Goal: Information Seeking & Learning: Learn about a topic

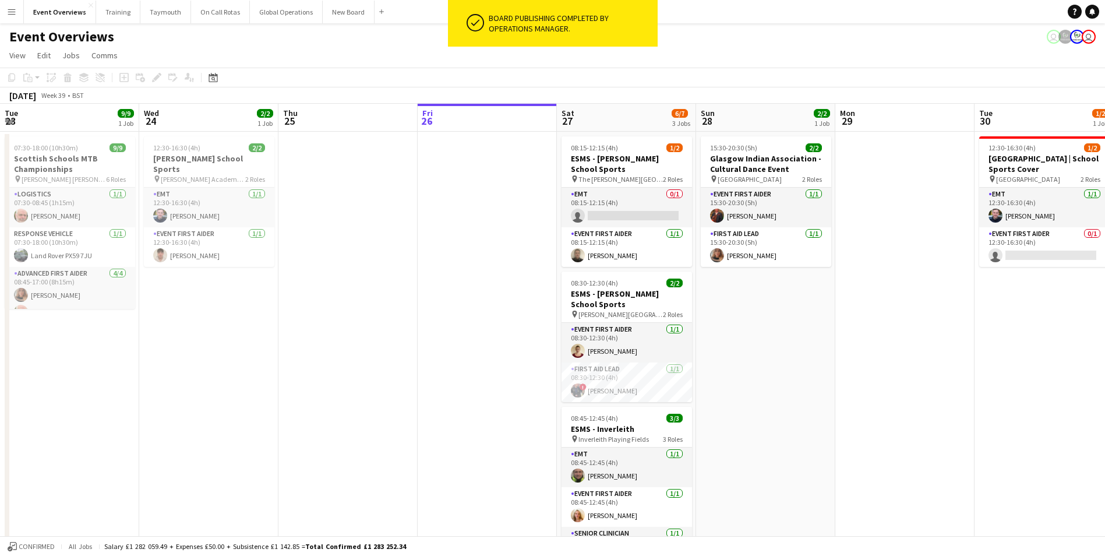
scroll to position [0, 414]
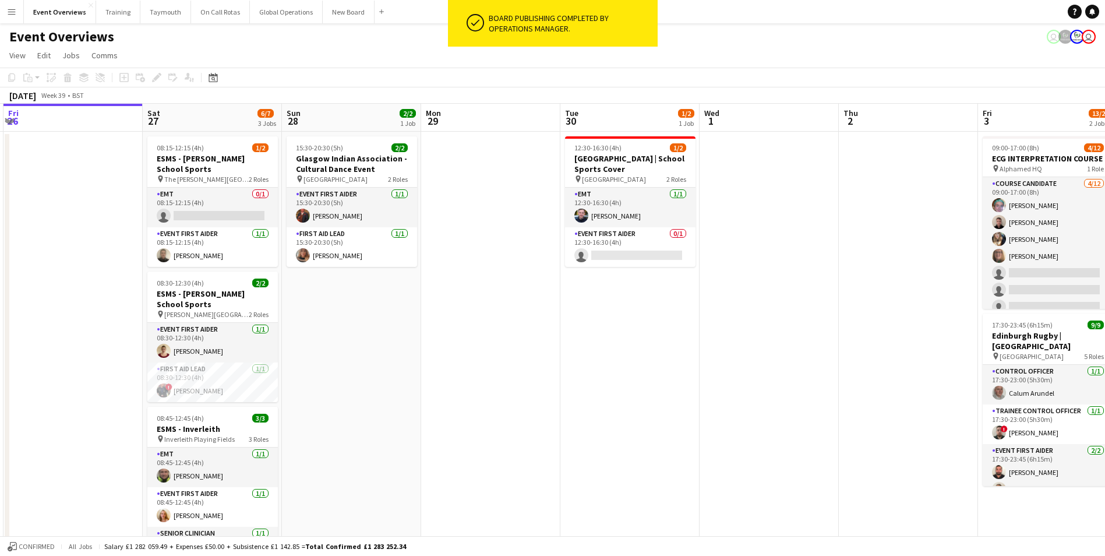
click at [12, 13] on app-icon "Menu" at bounding box center [11, 11] width 9 height 9
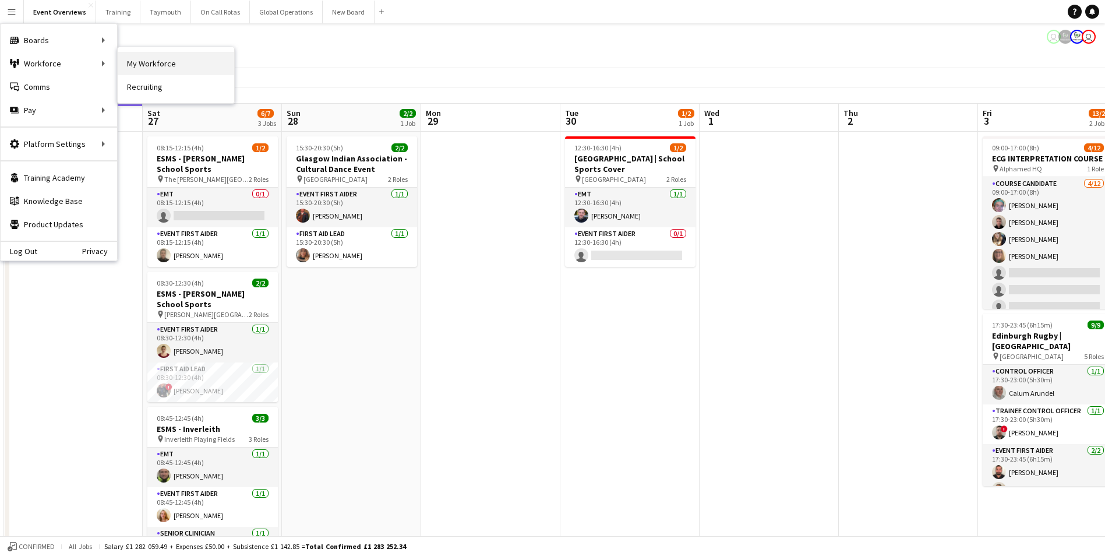
click at [157, 65] on link "My Workforce" at bounding box center [176, 63] width 117 height 23
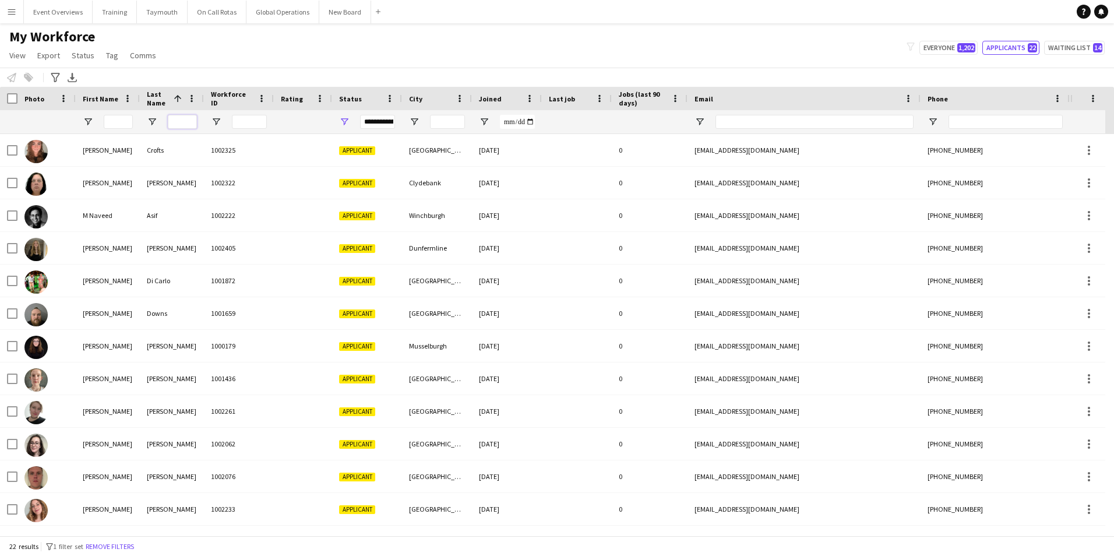
click at [184, 120] on input "Last Name Filter Input" at bounding box center [182, 122] width 29 height 14
click at [935, 47] on button "Everyone 1,202" at bounding box center [949, 48] width 58 height 14
type input "**********"
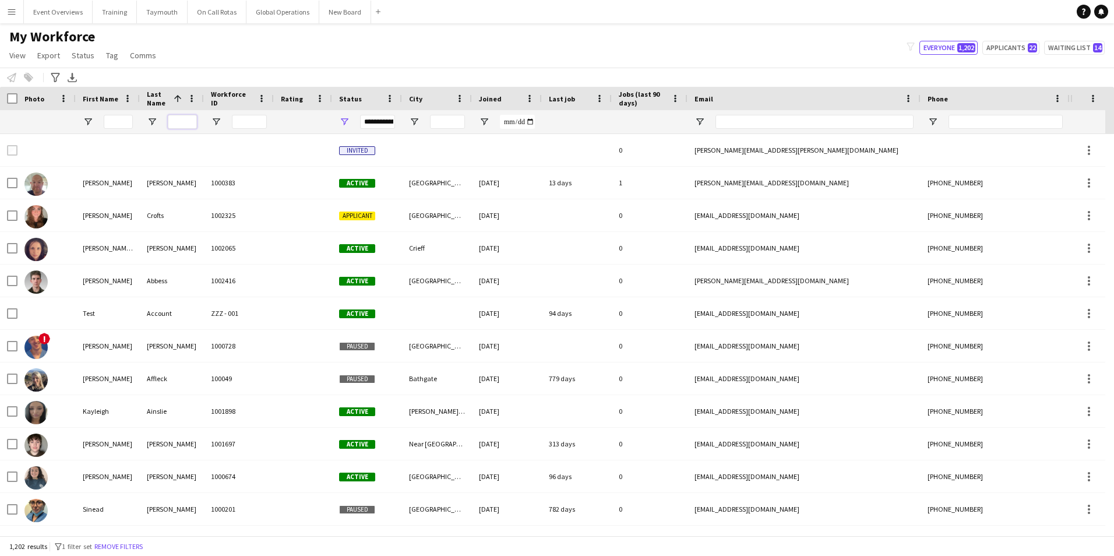
click at [184, 123] on input "Last Name Filter Input" at bounding box center [182, 122] width 29 height 14
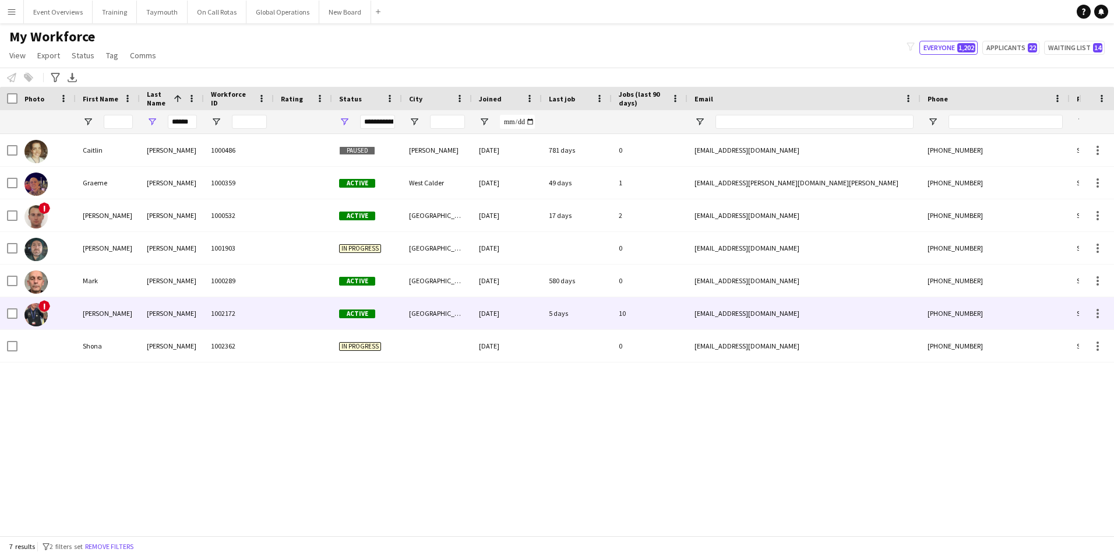
click at [88, 313] on div "[PERSON_NAME]" at bounding box center [108, 313] width 64 height 32
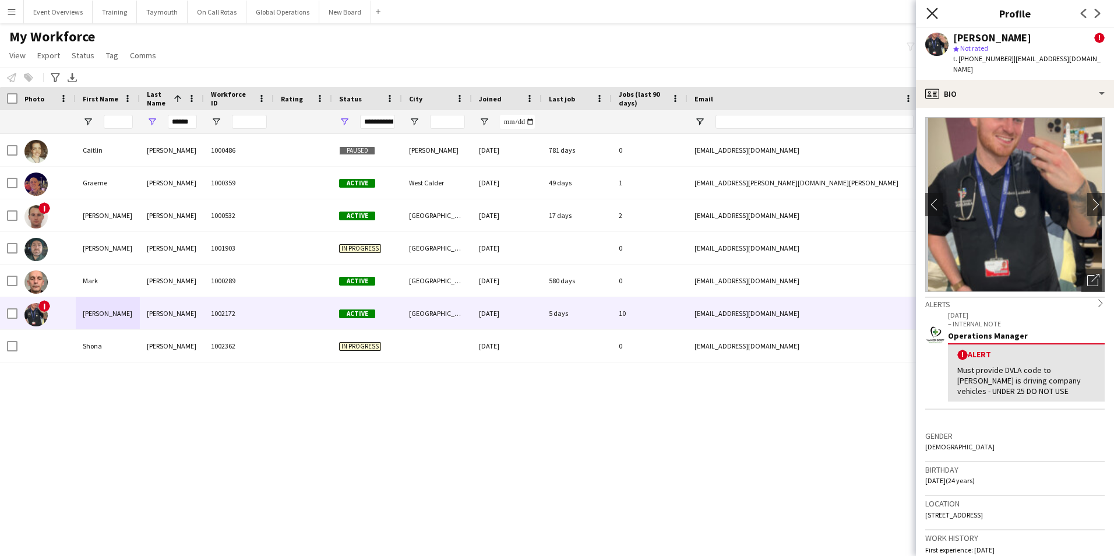
click at [935, 13] on icon "Close pop-in" at bounding box center [932, 13] width 11 height 11
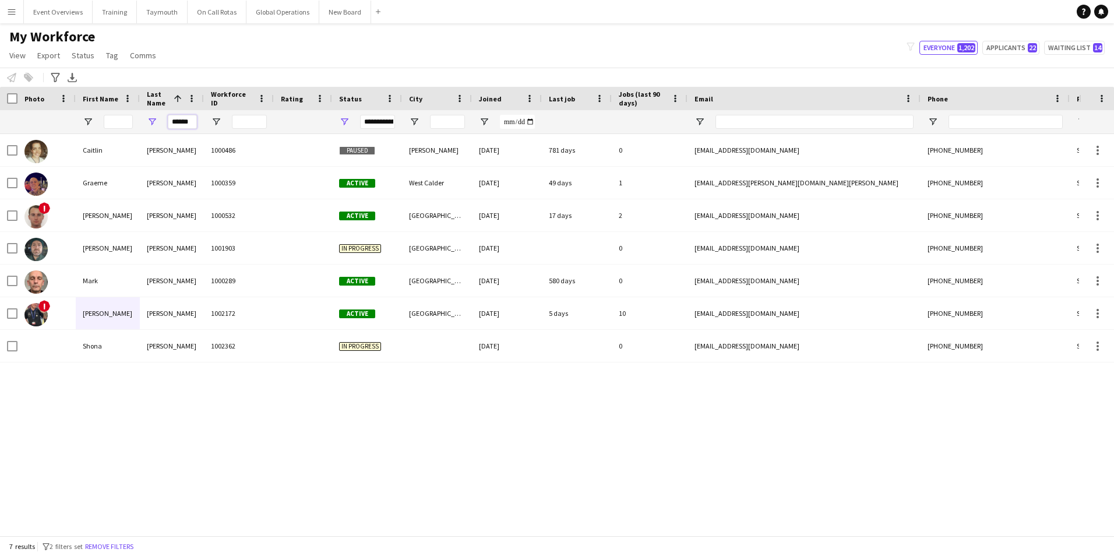
click at [193, 122] on input "******" at bounding box center [182, 122] width 29 height 14
type input "*"
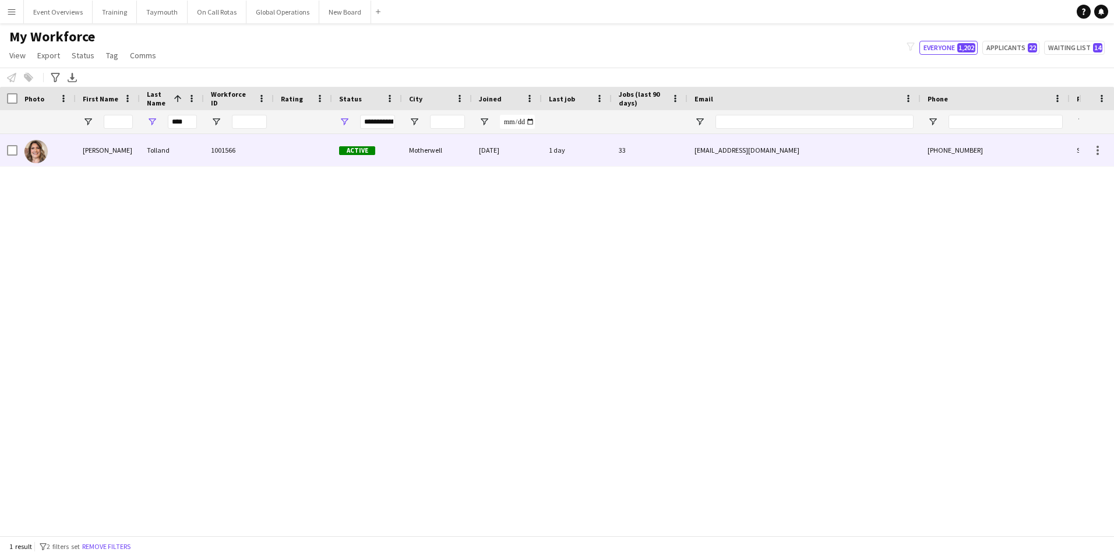
click at [161, 149] on div "Tolland" at bounding box center [172, 150] width 64 height 32
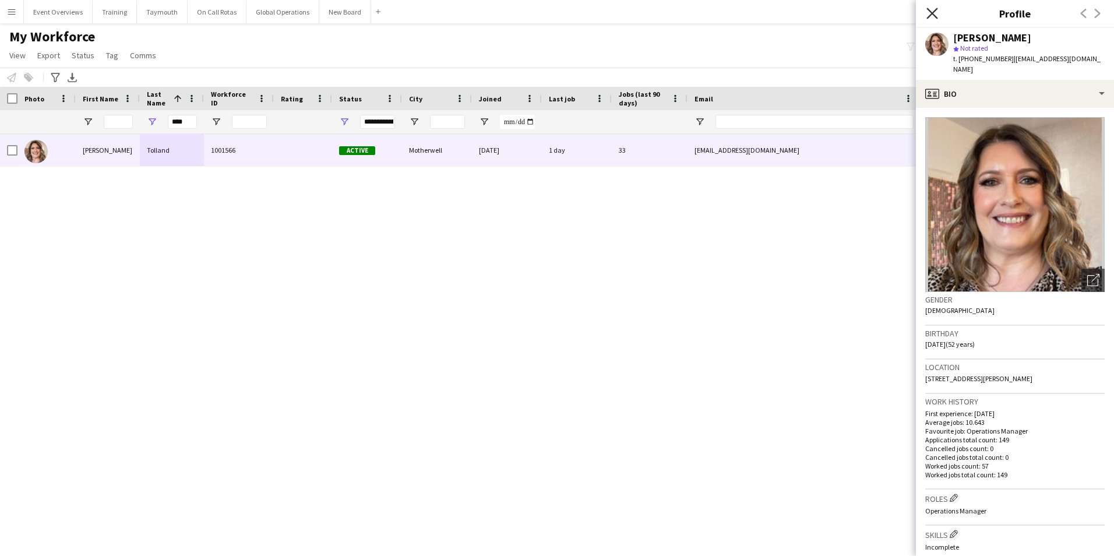
click at [933, 15] on icon "Close pop-in" at bounding box center [932, 13] width 11 height 11
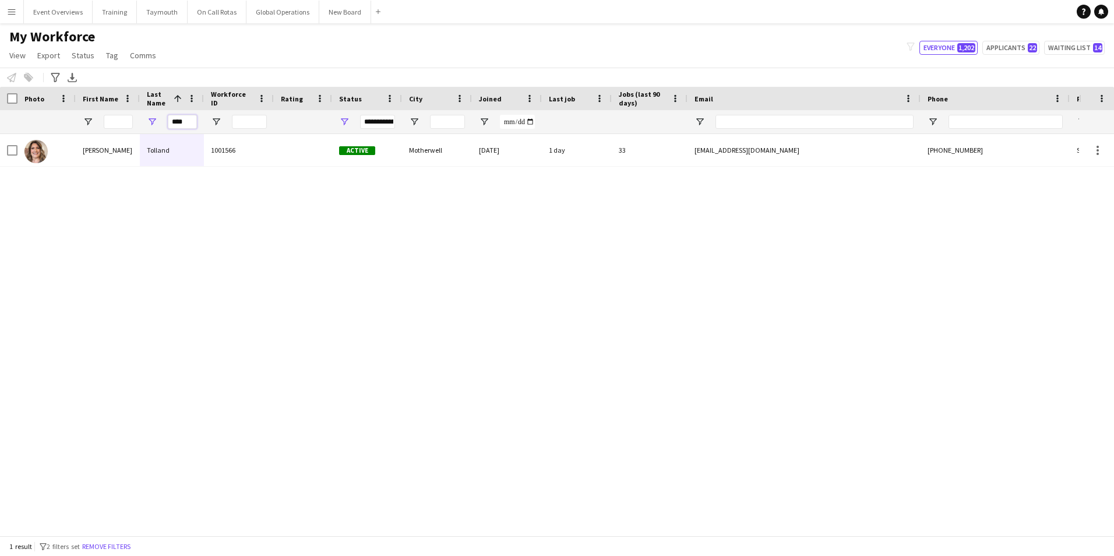
click at [185, 121] on input "****" at bounding box center [182, 122] width 29 height 14
type input "*"
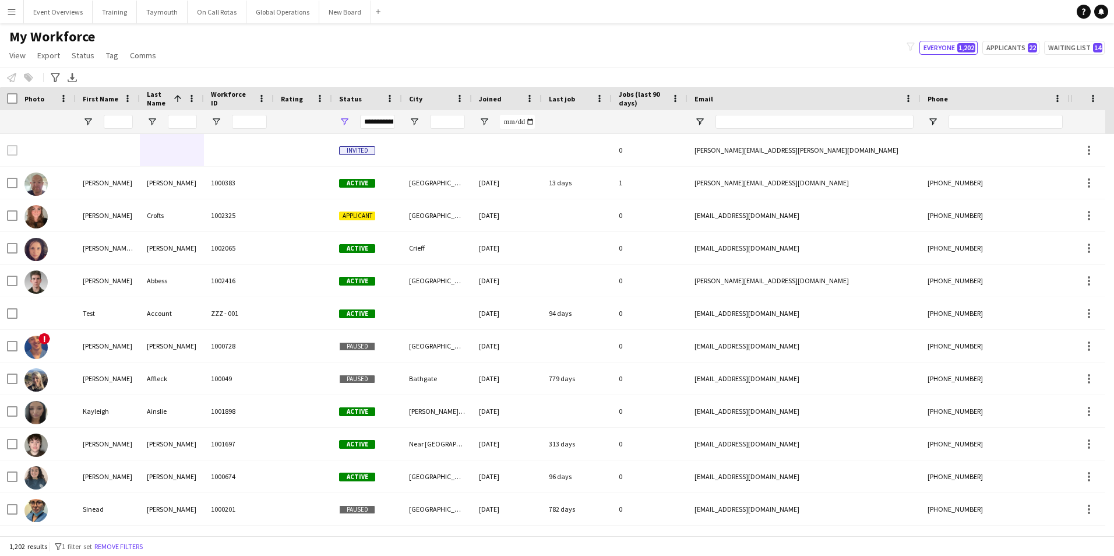
click at [9, 15] on app-icon "Menu" at bounding box center [11, 11] width 9 height 9
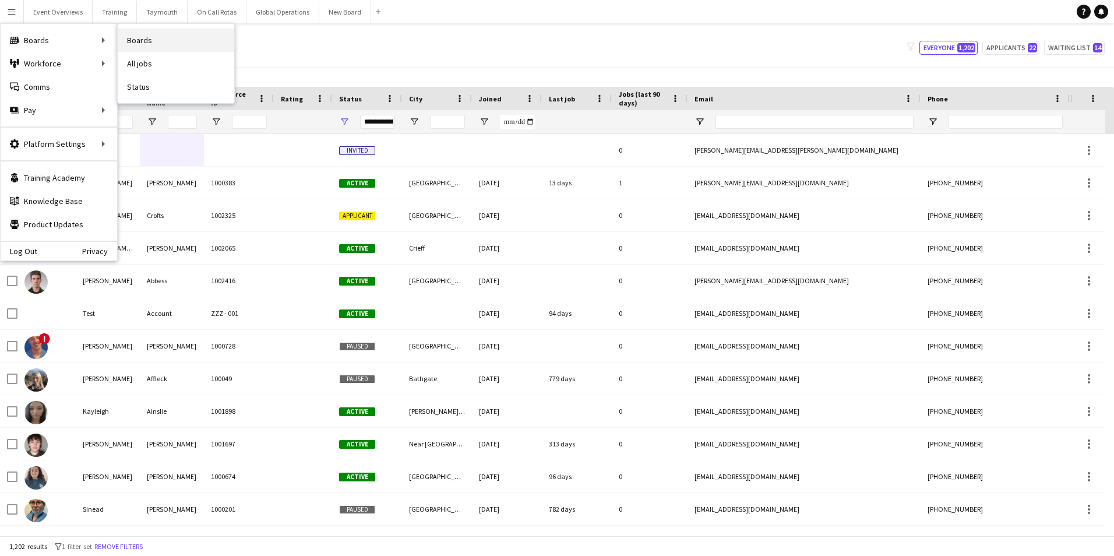
click at [162, 38] on link "Boards" at bounding box center [176, 40] width 117 height 23
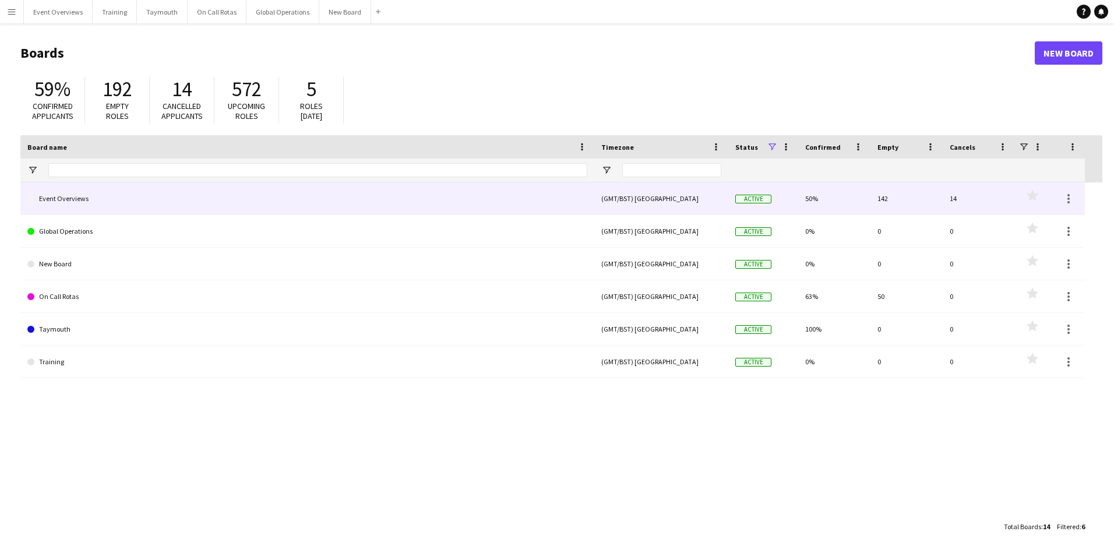
click at [55, 195] on link "Event Overviews" at bounding box center [307, 198] width 560 height 33
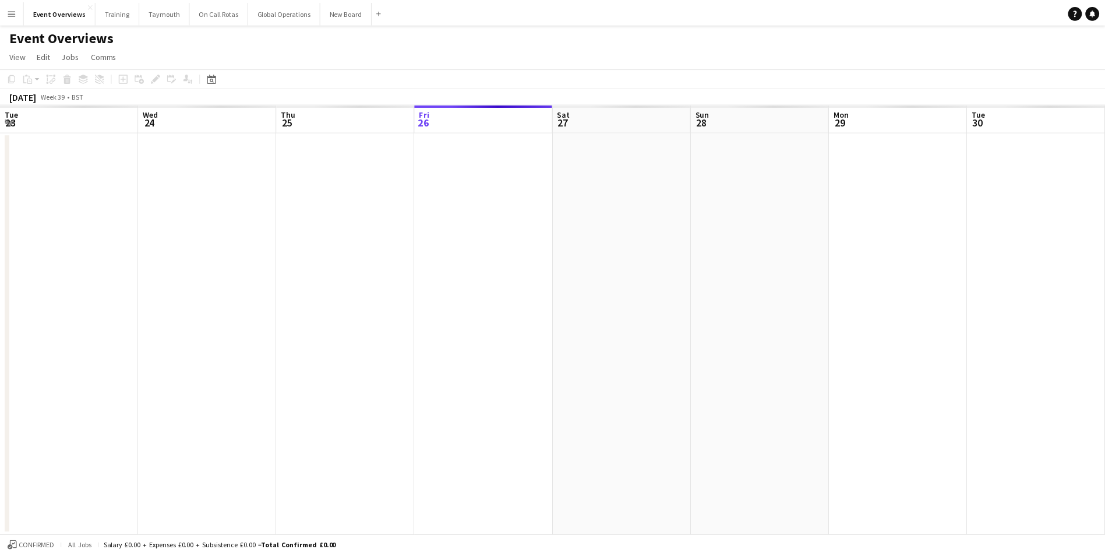
scroll to position [0, 279]
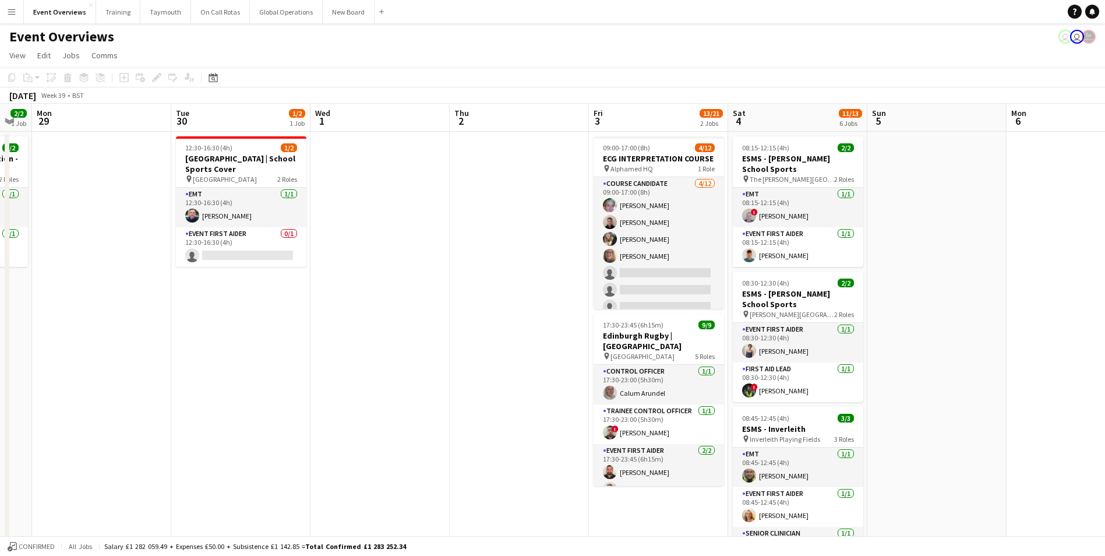
drag, startPoint x: 951, startPoint y: 328, endPoint x: 422, endPoint y: 427, distance: 537.7
click at [422, 427] on app-calendar-viewport "Fri 26 Sat 27 6/7 3 Jobs Sun 28 2/2 1 Job Mon 29 Tue 30 1/2 1 Job Wed 1 Thu 2 F…" at bounding box center [552, 552] width 1105 height 897
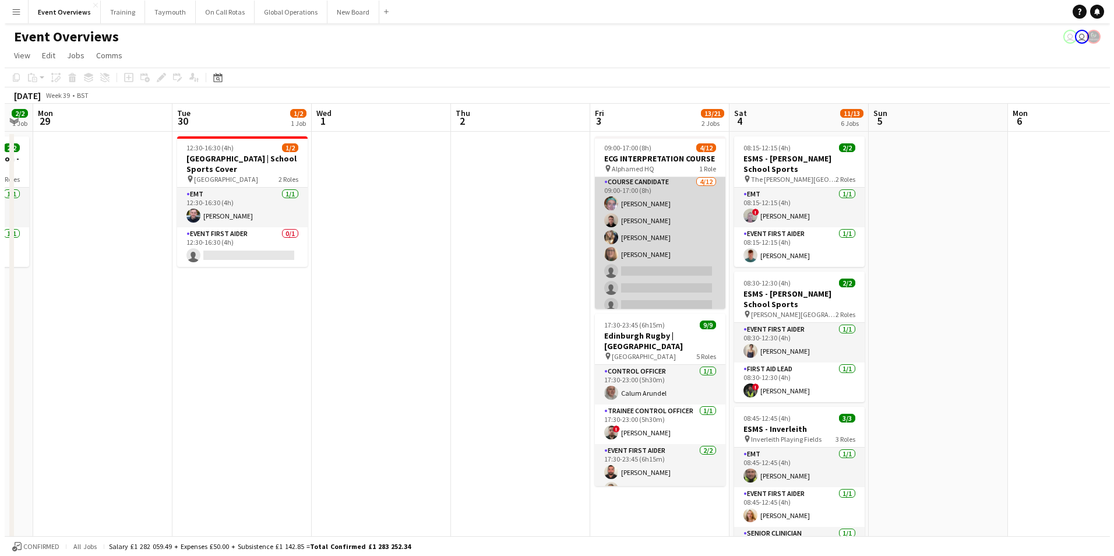
scroll to position [0, 0]
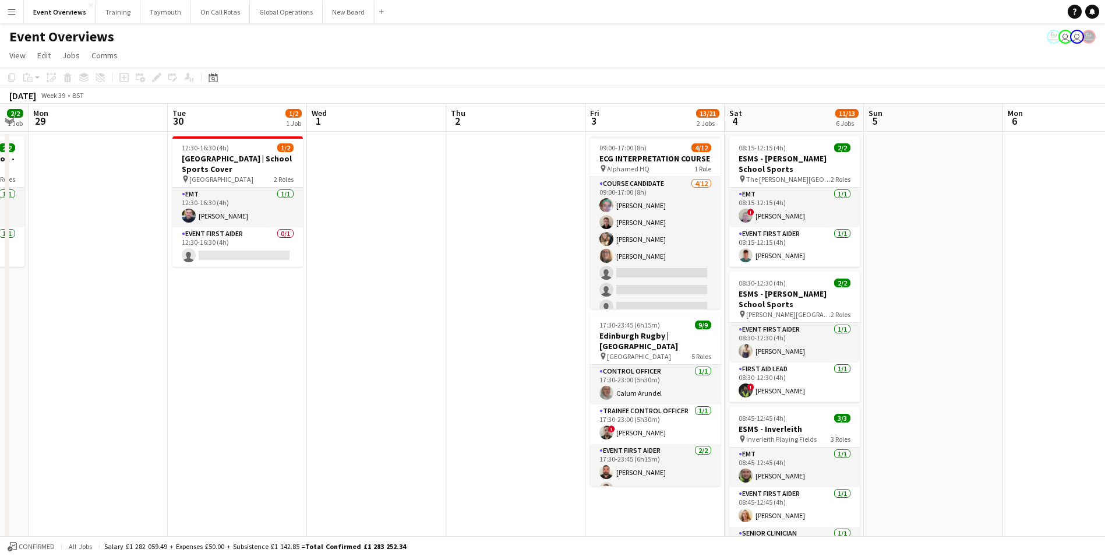
click at [10, 13] on app-icon "Menu" at bounding box center [11, 11] width 9 height 9
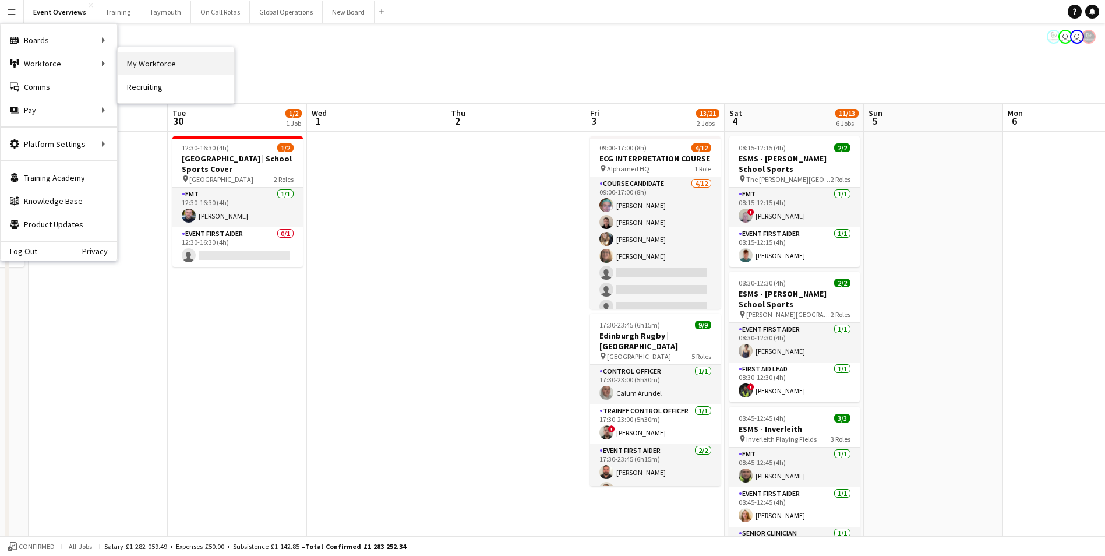
click at [140, 64] on link "My Workforce" at bounding box center [176, 63] width 117 height 23
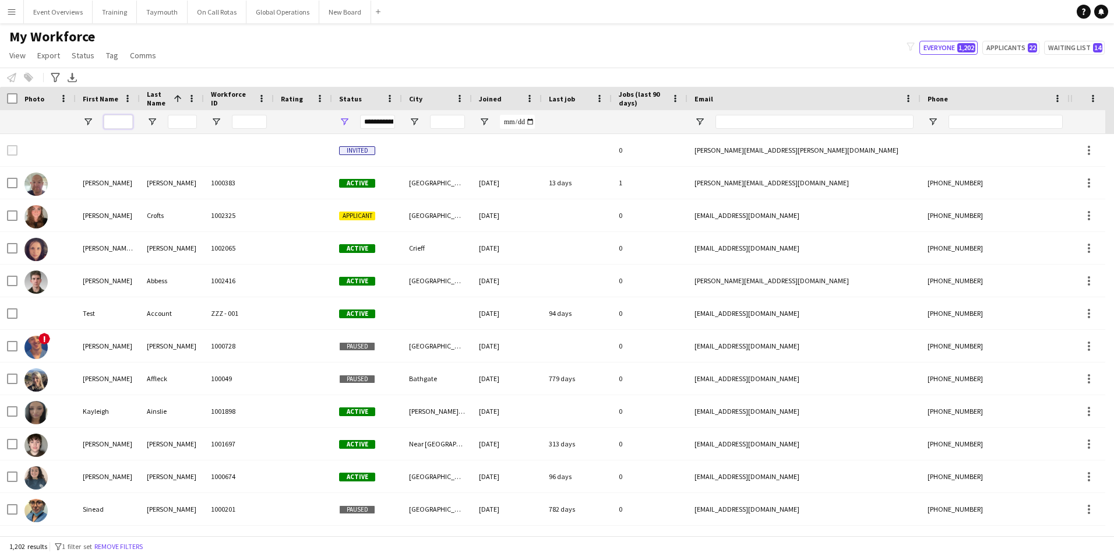
click at [124, 121] on input "First Name Filter Input" at bounding box center [118, 122] width 29 height 14
click at [1004, 51] on button "Applicants 22" at bounding box center [1010, 48] width 57 height 14
type input "**********"
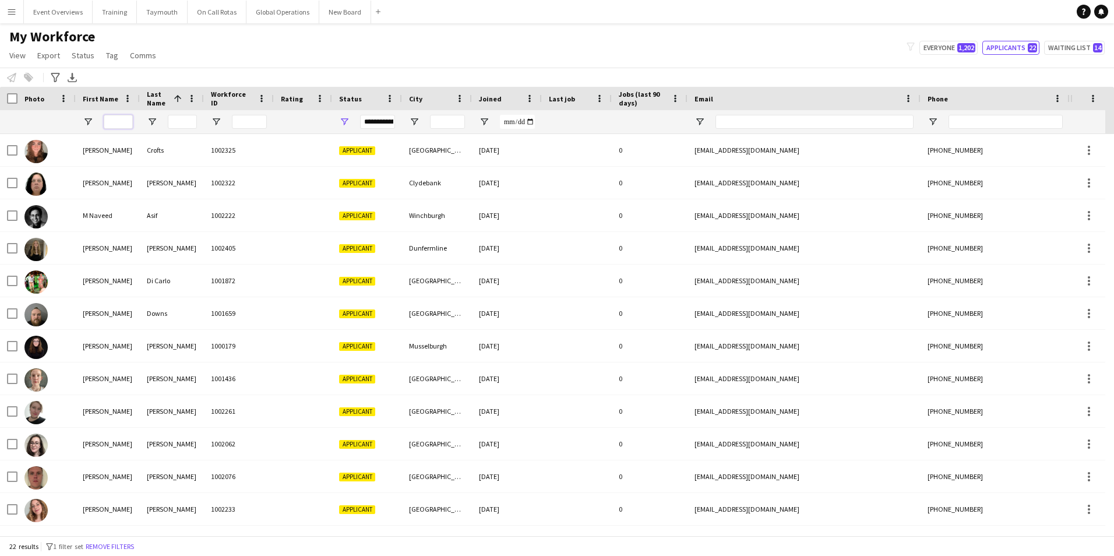
click at [127, 124] on input "First Name Filter Input" at bounding box center [118, 122] width 29 height 14
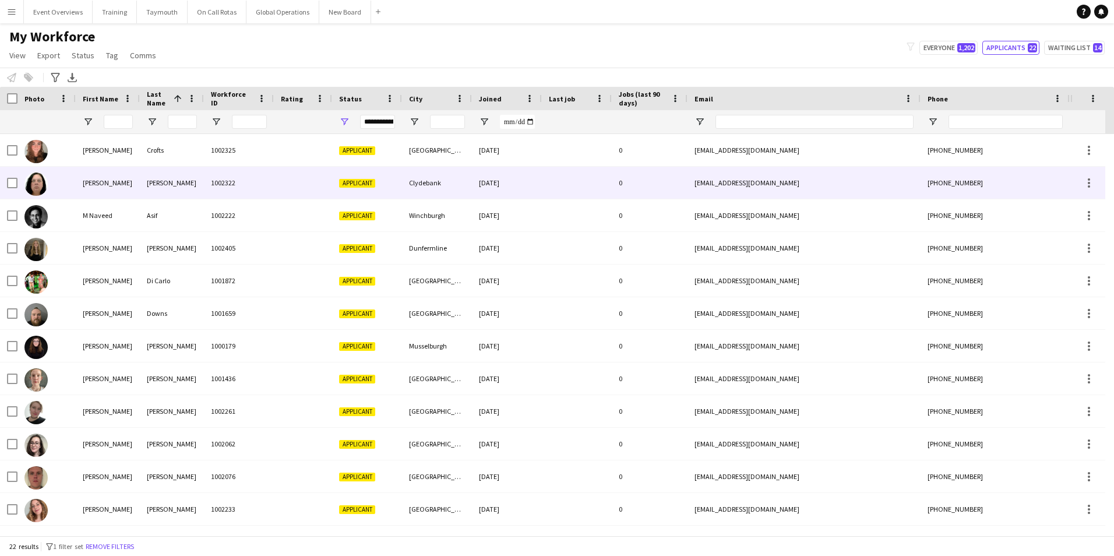
click at [62, 189] on div at bounding box center [46, 183] width 58 height 32
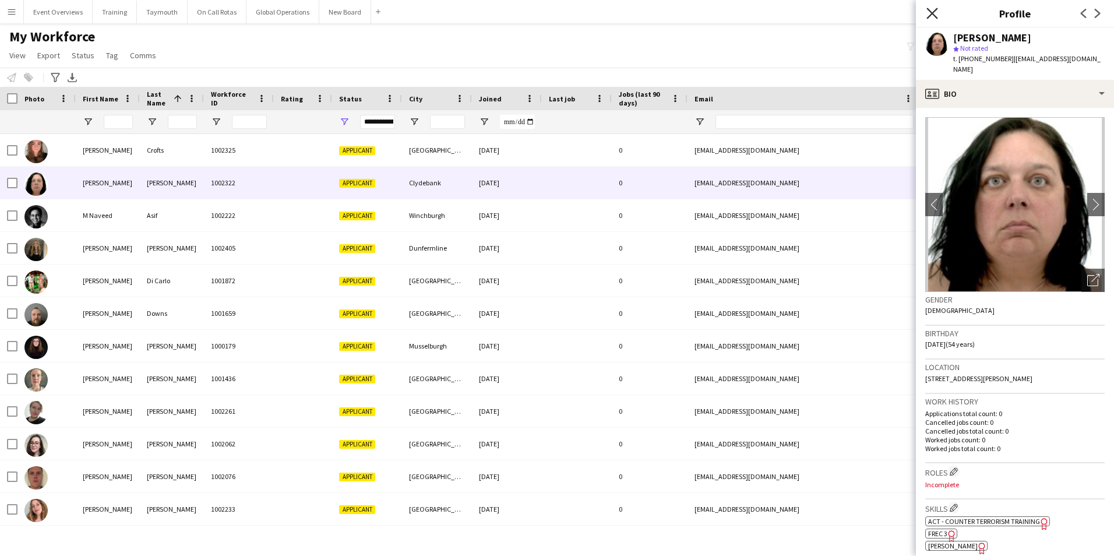
click at [931, 15] on icon at bounding box center [932, 13] width 11 height 11
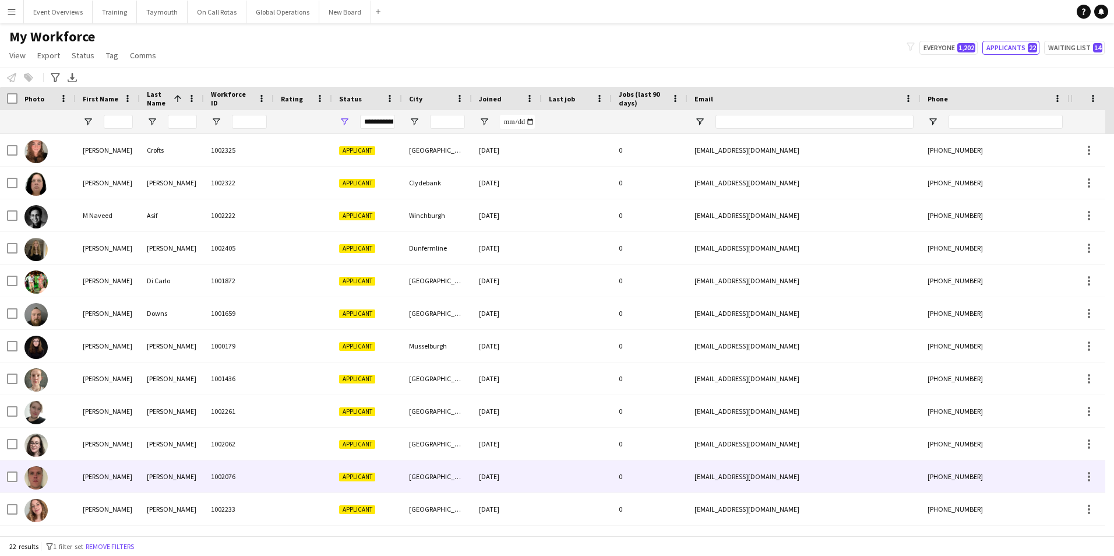
click at [34, 479] on img at bounding box center [35, 477] width 23 height 23
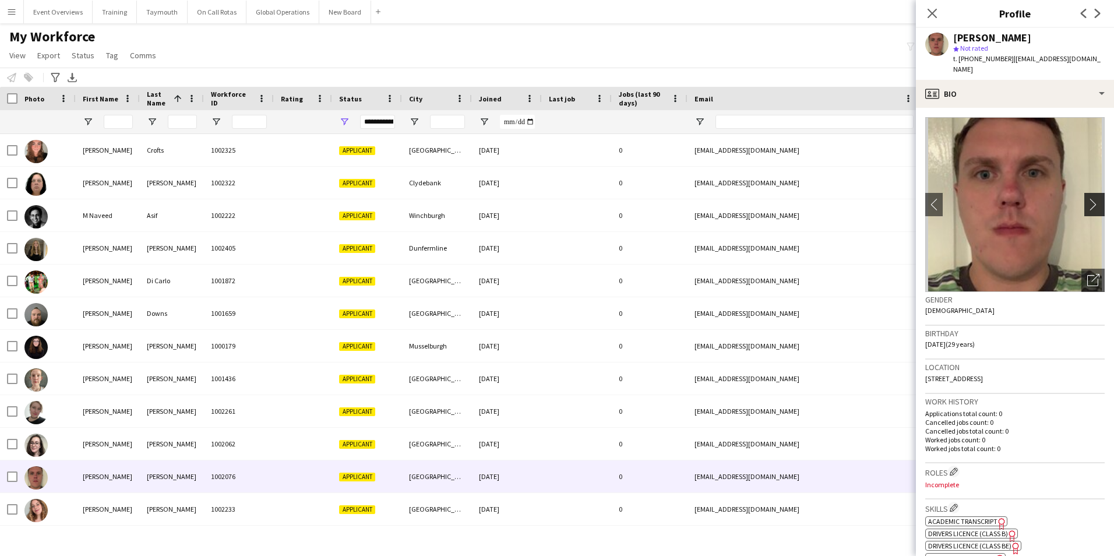
click at [1089, 198] on app-icon "chevron-right" at bounding box center [1096, 204] width 18 height 12
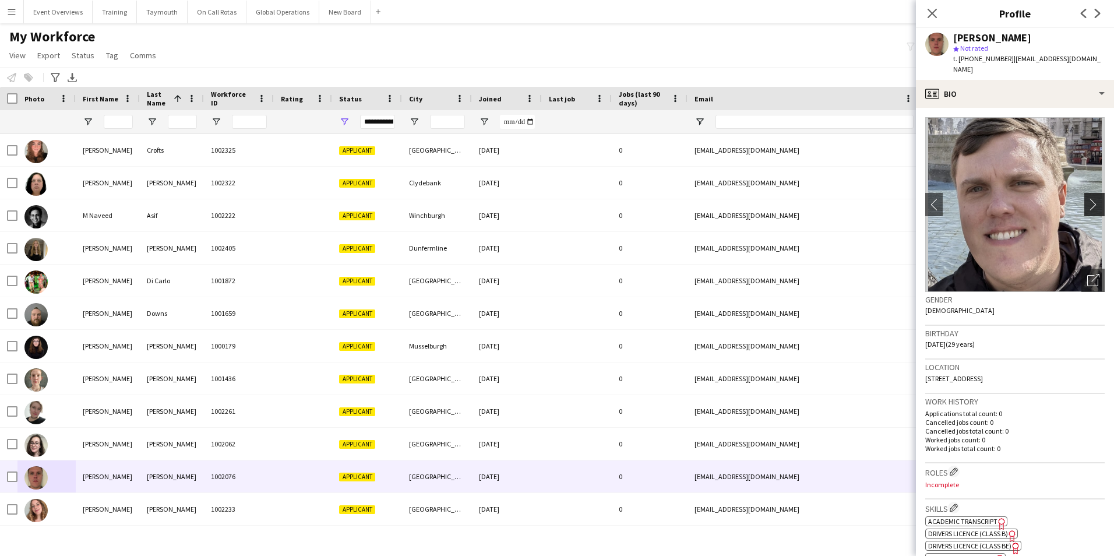
click at [1087, 198] on app-icon "chevron-right" at bounding box center [1096, 204] width 18 height 12
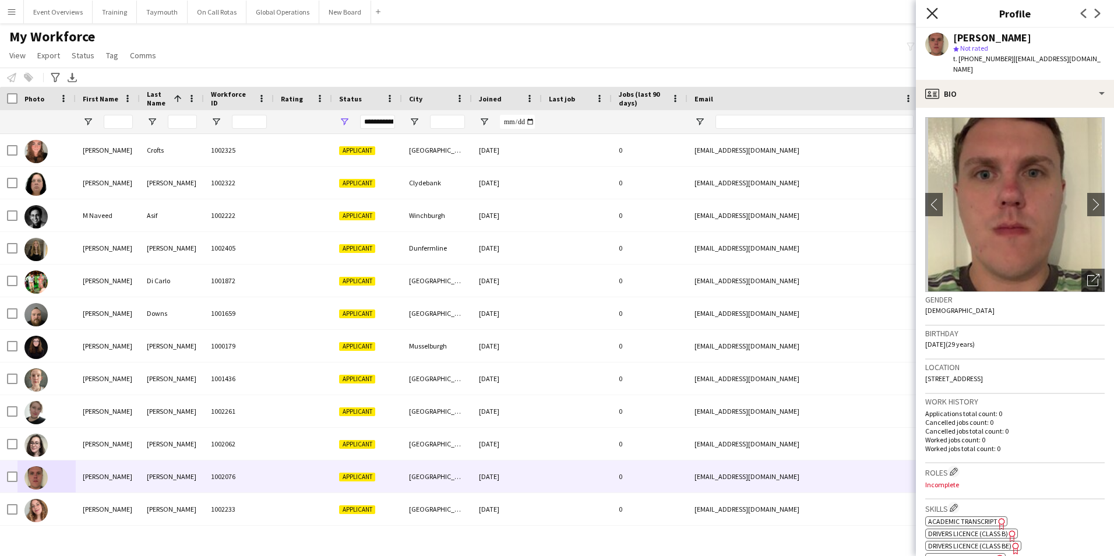
click at [929, 11] on icon "Close pop-in" at bounding box center [932, 13] width 11 height 11
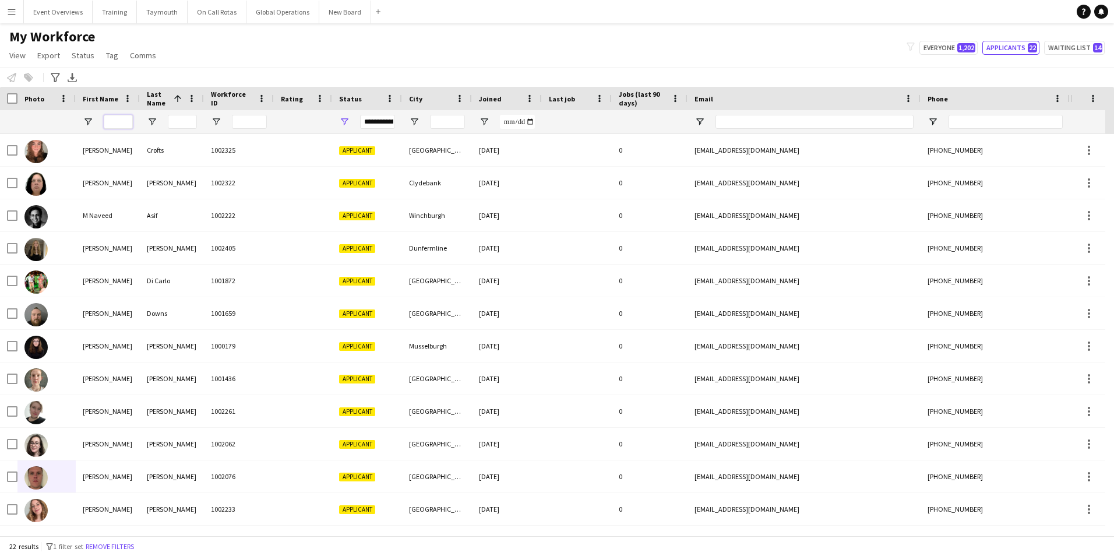
click at [126, 122] on input "First Name Filter Input" at bounding box center [118, 122] width 29 height 14
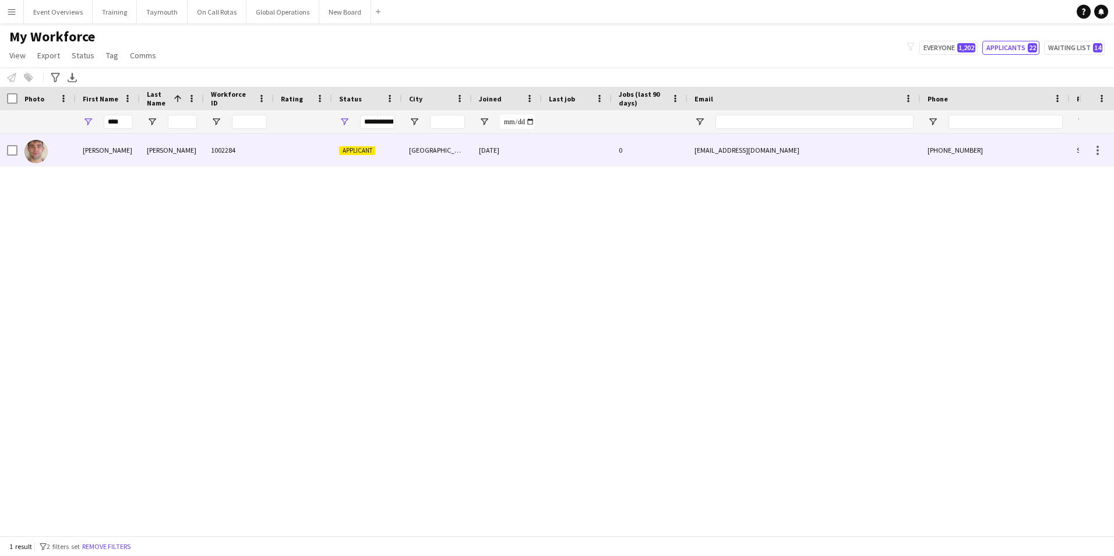
click at [84, 155] on div "[PERSON_NAME]" at bounding box center [108, 150] width 64 height 32
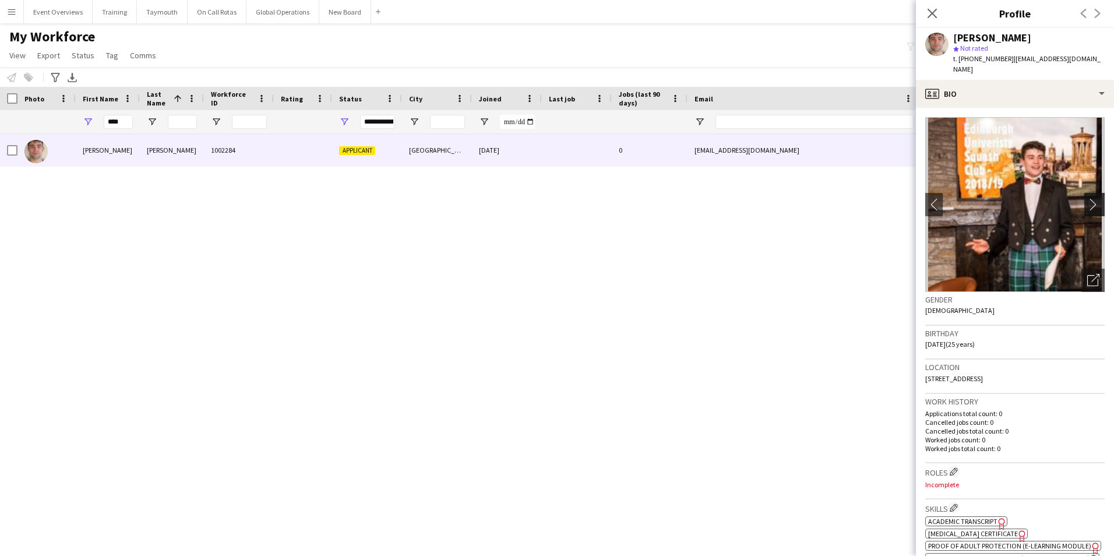
click at [1087, 198] on app-icon "chevron-right" at bounding box center [1096, 204] width 18 height 12
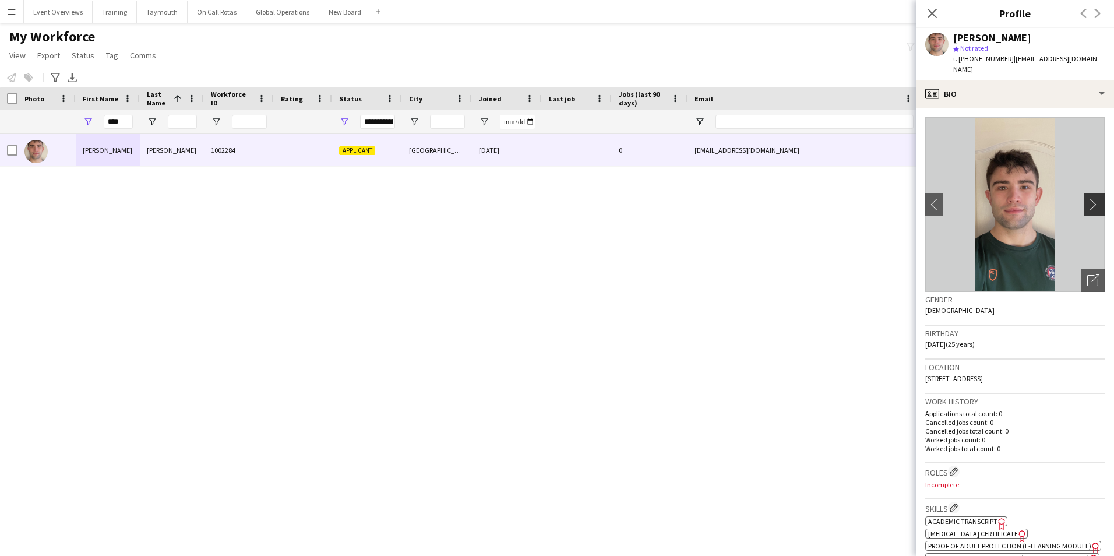
click at [1087, 198] on app-icon "chevron-right" at bounding box center [1096, 204] width 18 height 12
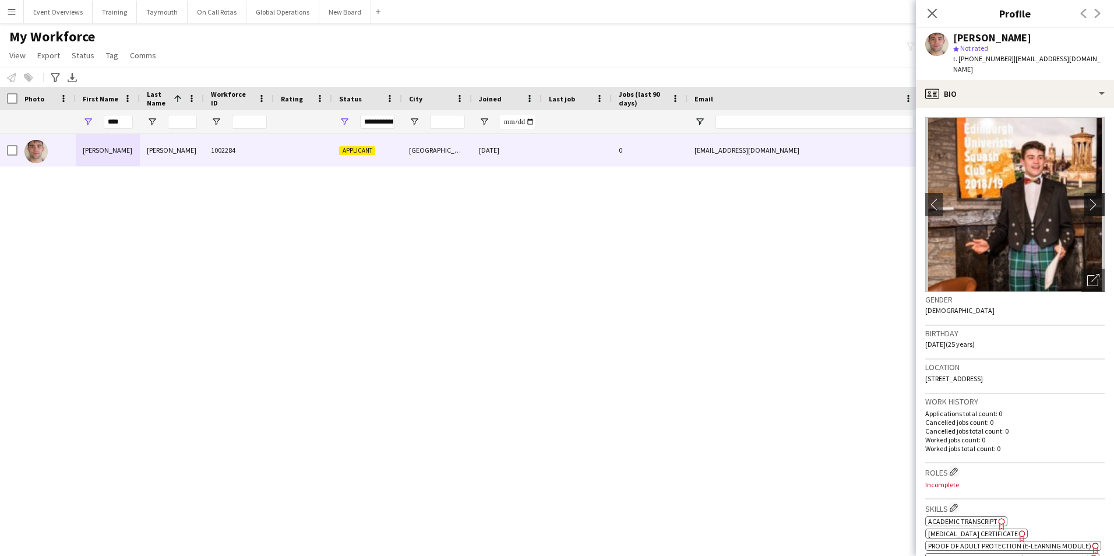
click at [1087, 198] on app-icon "chevron-right" at bounding box center [1096, 204] width 18 height 12
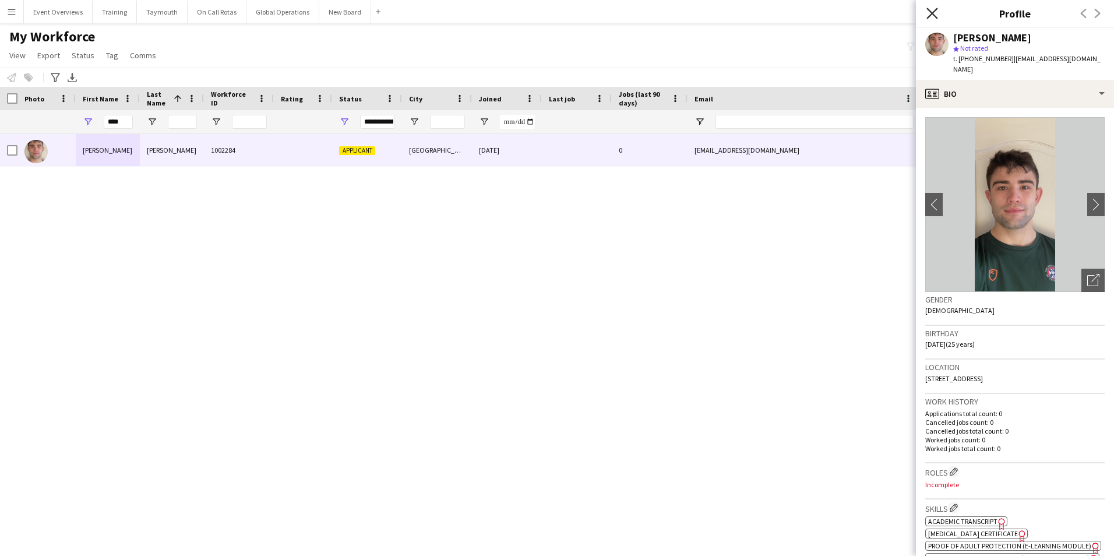
click at [930, 17] on icon "Close pop-in" at bounding box center [932, 13] width 11 height 11
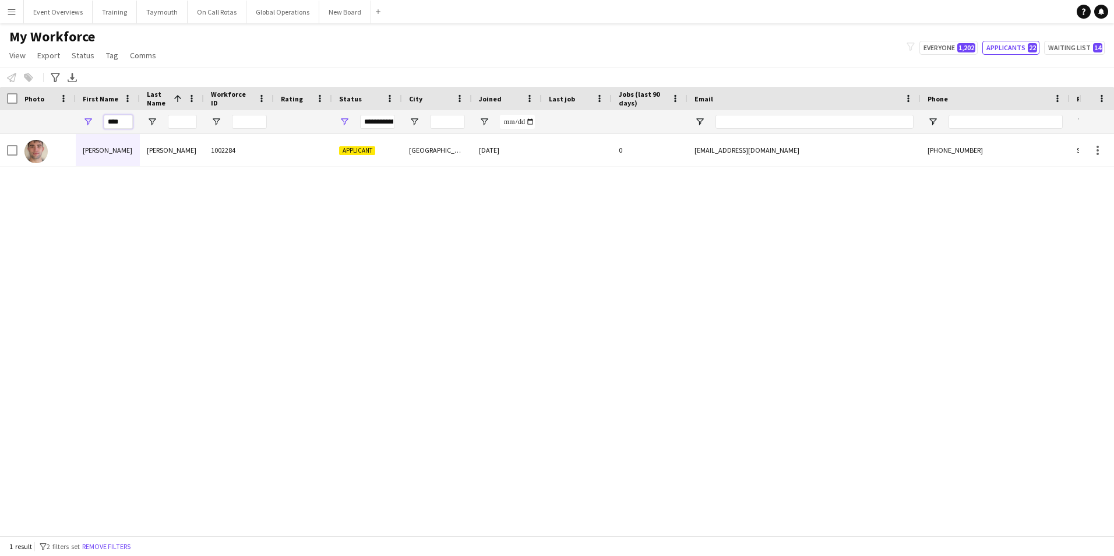
click at [116, 124] on input "****" at bounding box center [118, 122] width 29 height 14
click at [126, 124] on input "****" at bounding box center [118, 122] width 29 height 14
type input "*"
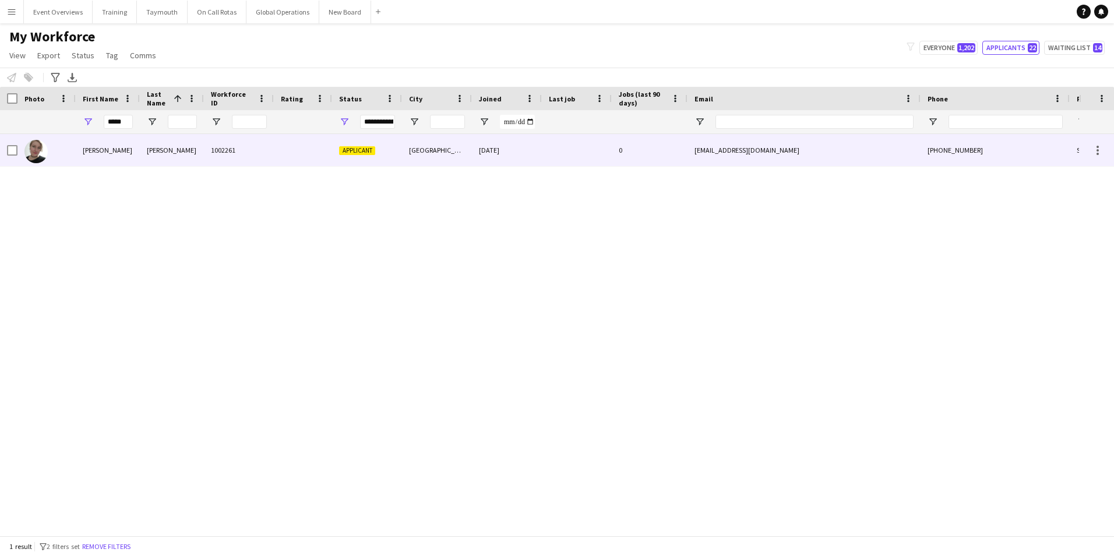
click at [96, 147] on div "[PERSON_NAME]" at bounding box center [108, 150] width 64 height 32
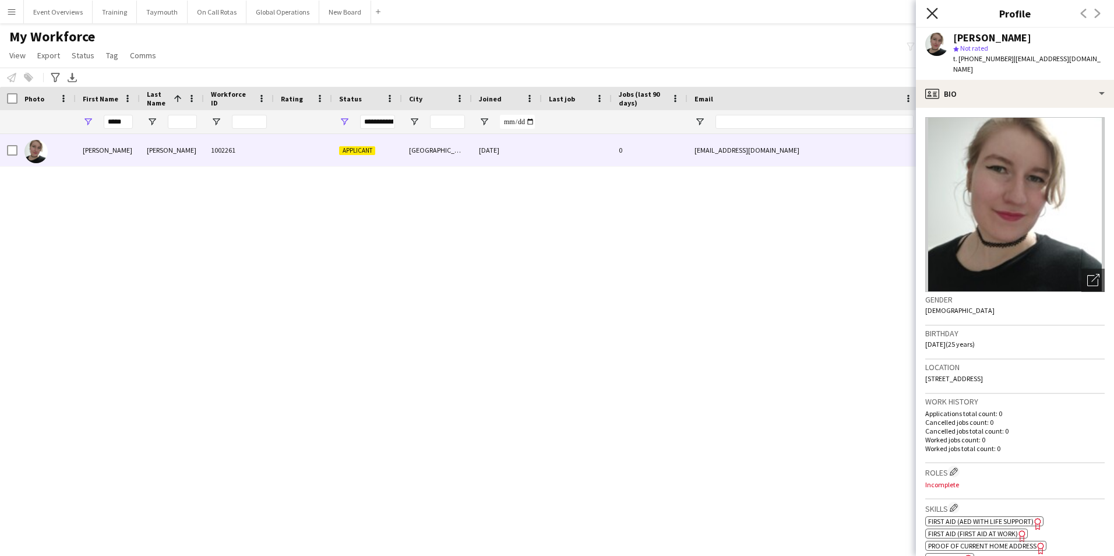
click at [931, 13] on icon "Close pop-in" at bounding box center [932, 13] width 11 height 11
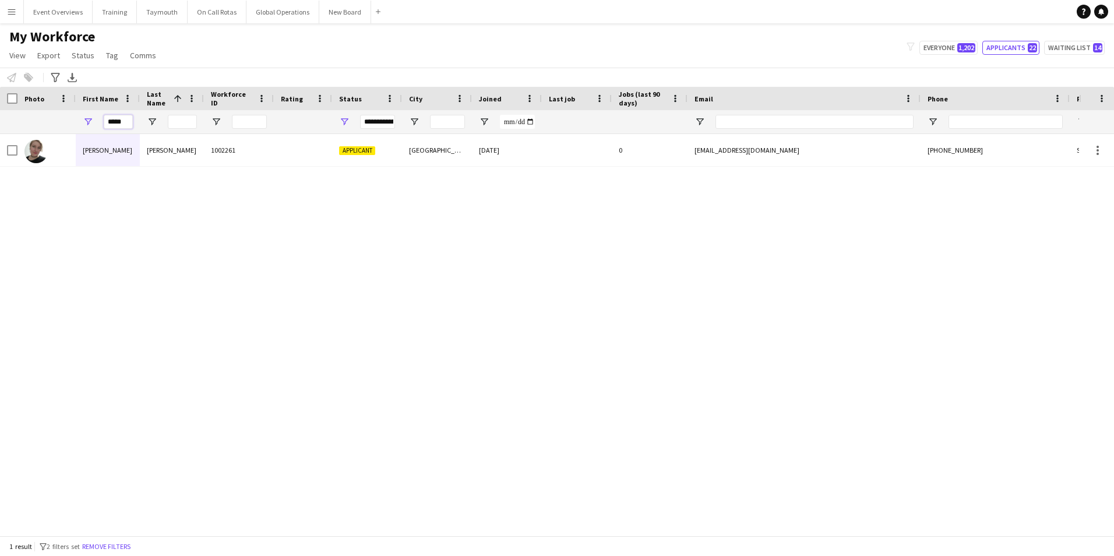
click at [122, 120] on input "*****" at bounding box center [118, 122] width 29 height 14
type input "*"
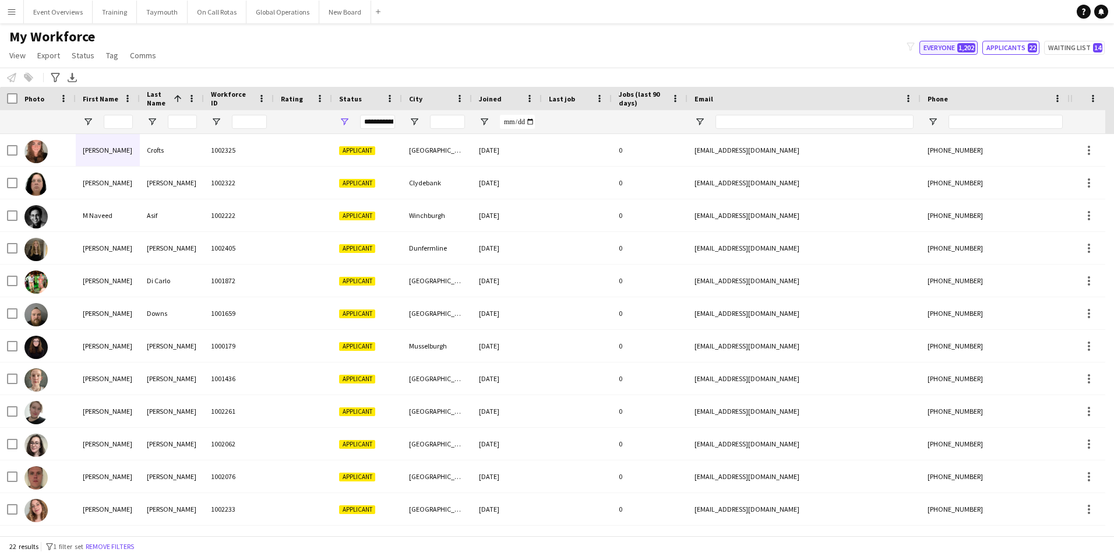
click at [950, 50] on button "Everyone 1,202" at bounding box center [949, 48] width 58 height 14
type input "**********"
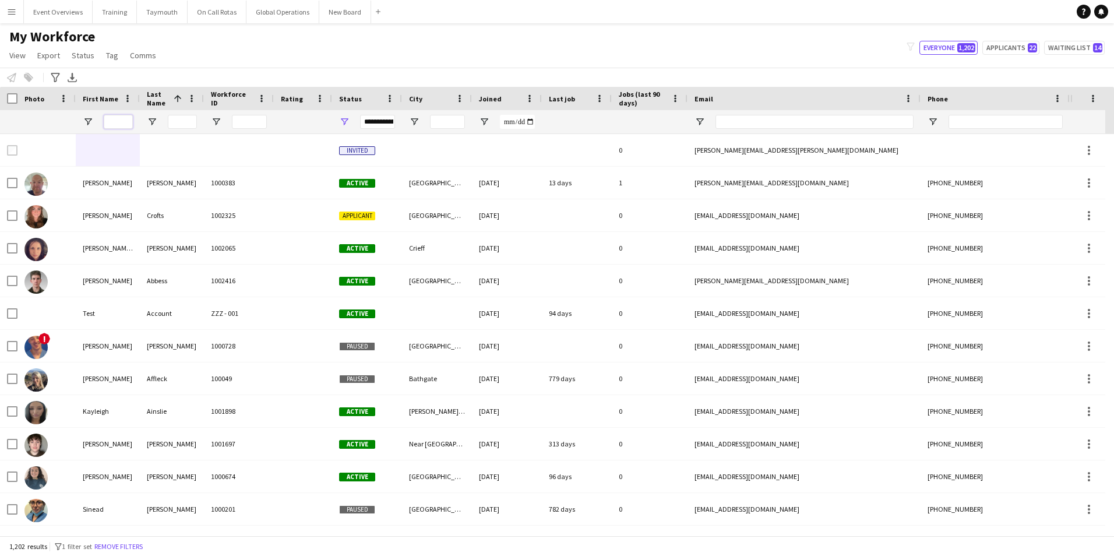
click at [125, 122] on input "First Name Filter Input" at bounding box center [118, 122] width 29 height 14
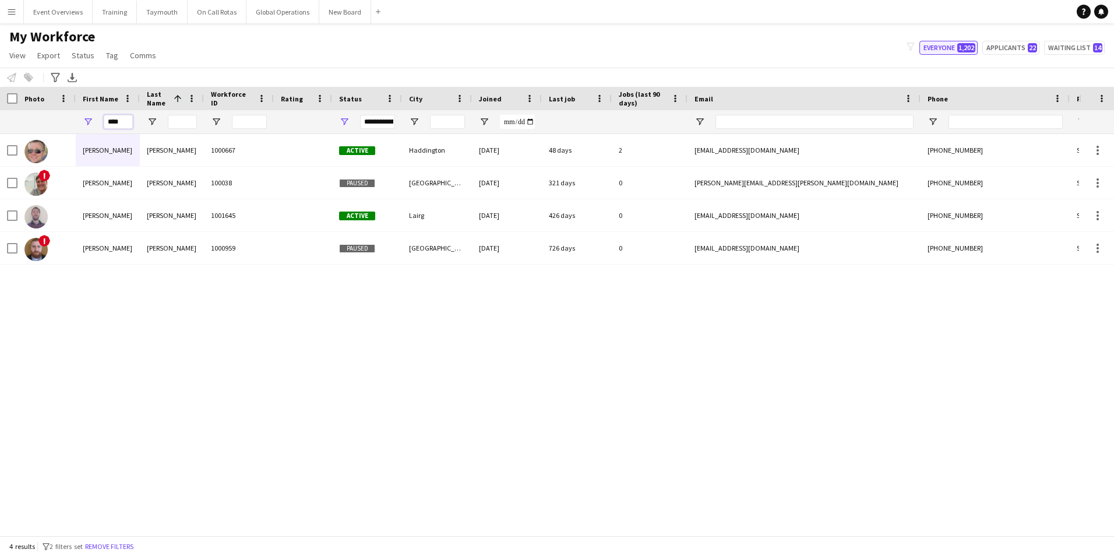
type input "****"
click at [946, 46] on button "Everyone 1,202" at bounding box center [949, 48] width 58 height 14
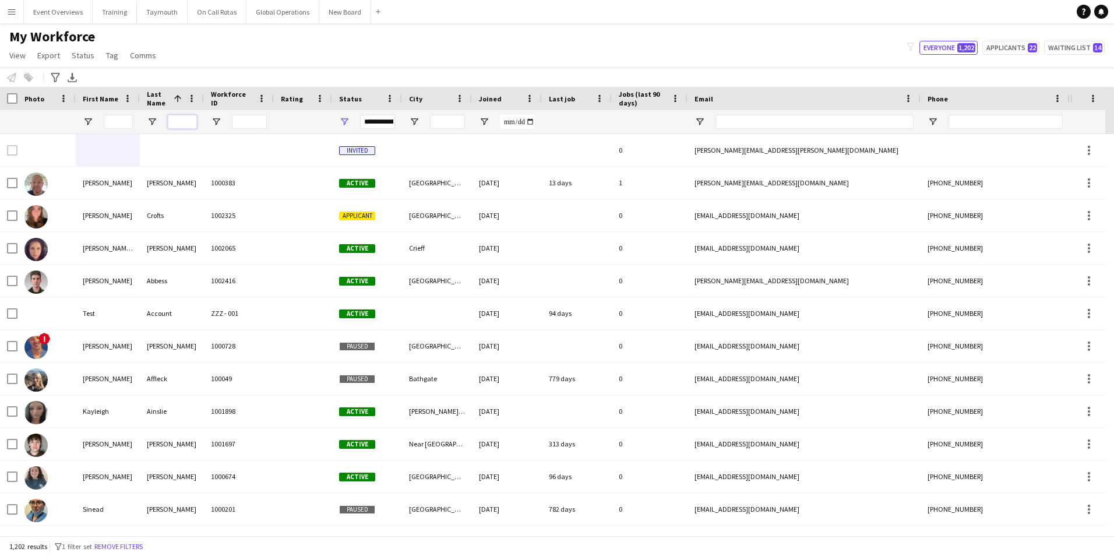
click at [181, 121] on input "Last Name Filter Input" at bounding box center [182, 122] width 29 height 14
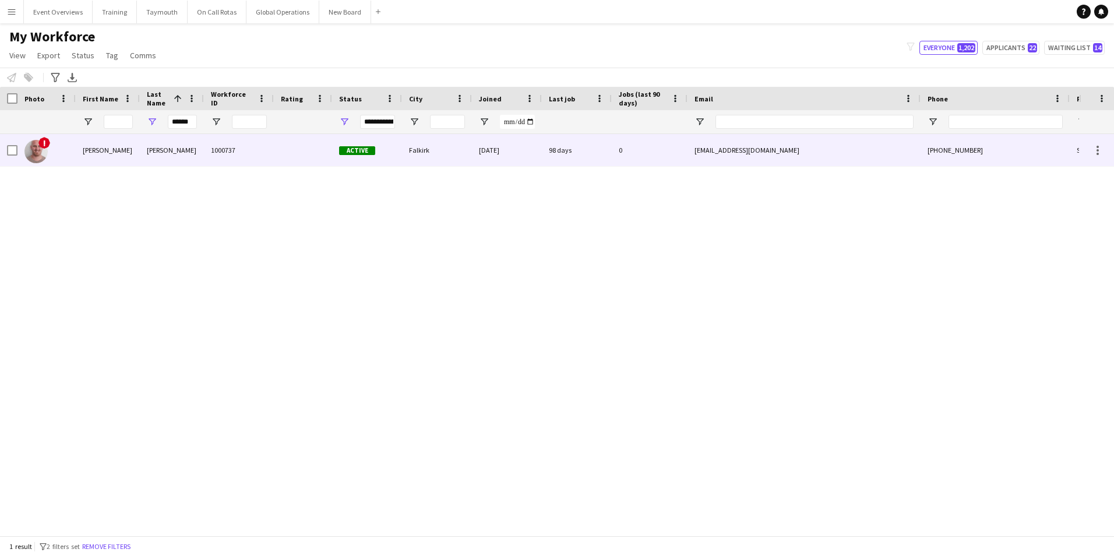
click at [89, 150] on div "[PERSON_NAME]" at bounding box center [108, 150] width 64 height 32
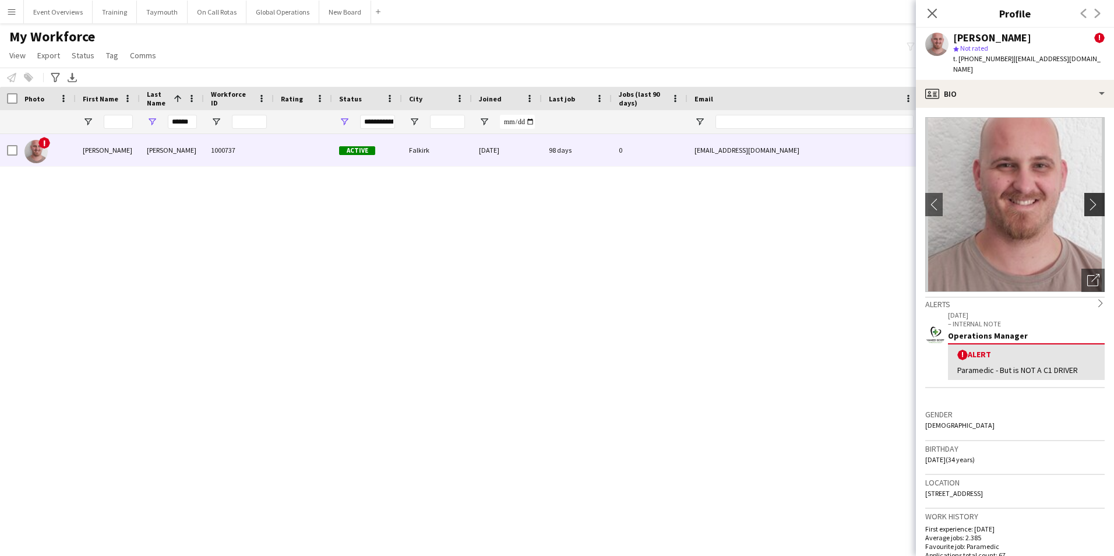
click at [1087, 198] on app-icon "chevron-right" at bounding box center [1096, 204] width 18 height 12
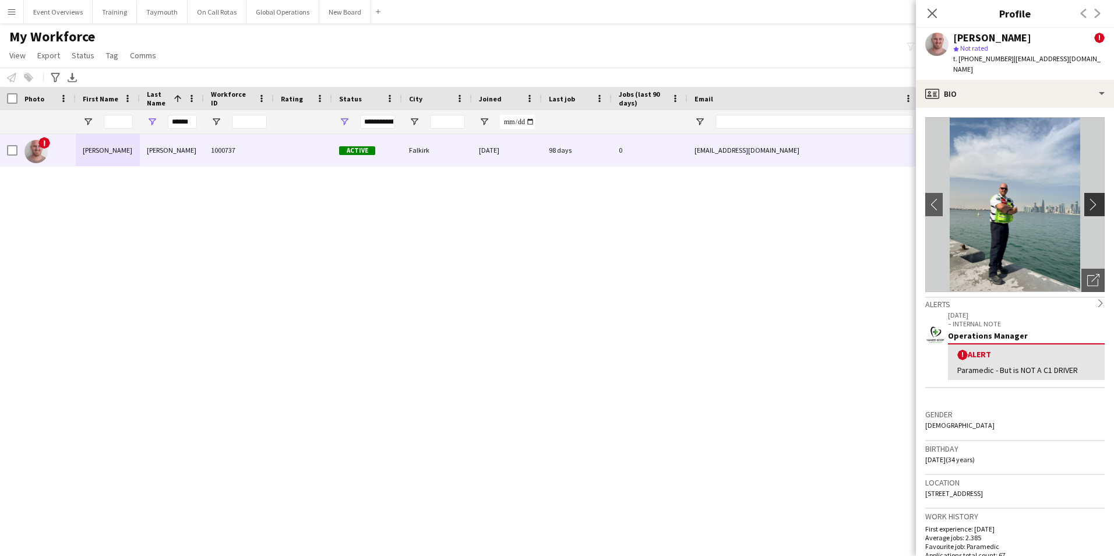
click at [1087, 198] on app-icon "chevron-right" at bounding box center [1096, 204] width 18 height 12
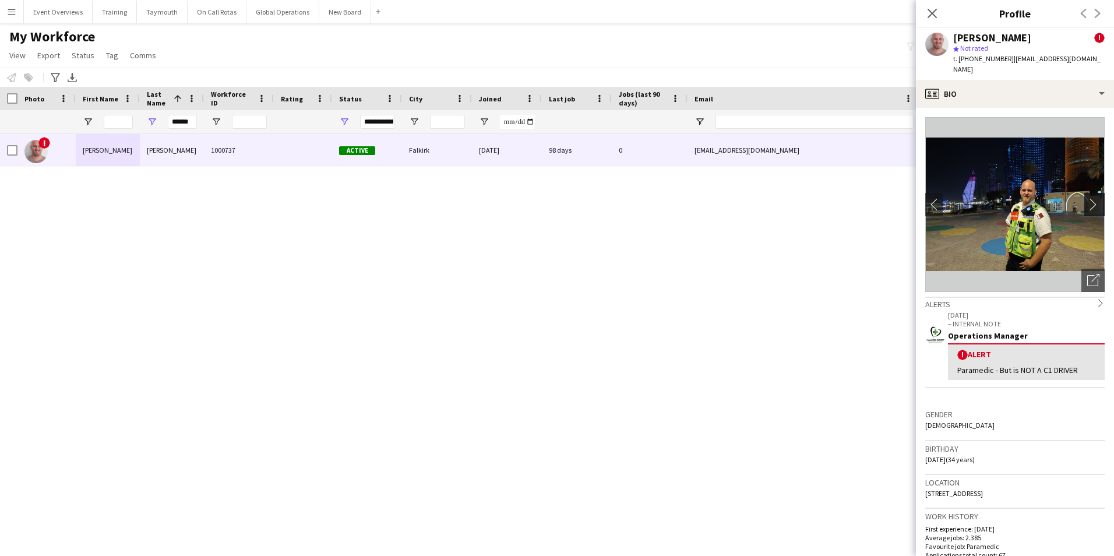
click at [1087, 198] on app-icon "chevron-right" at bounding box center [1096, 204] width 18 height 12
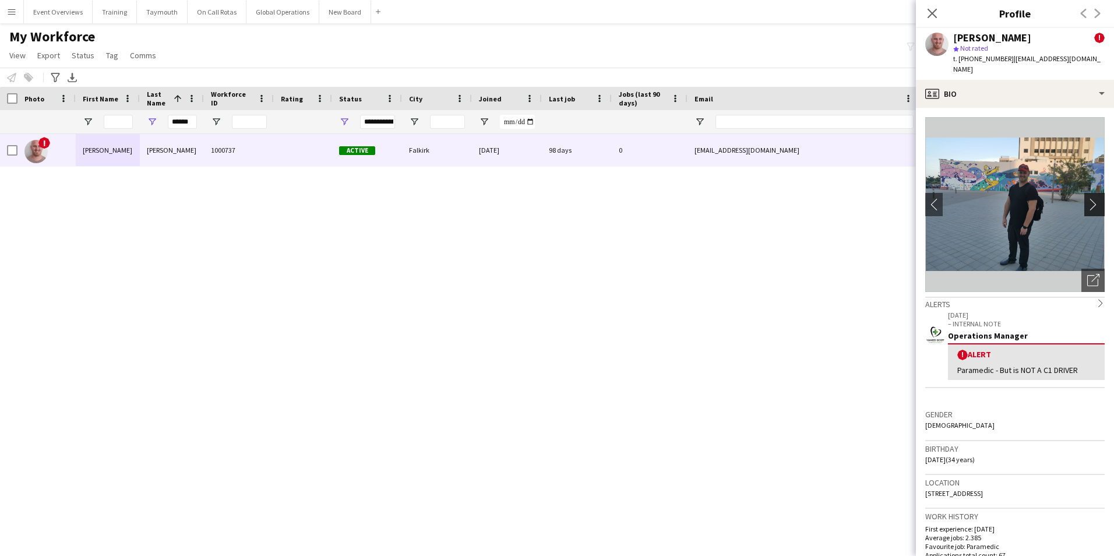
click at [1087, 198] on app-icon "chevron-right" at bounding box center [1096, 204] width 18 height 12
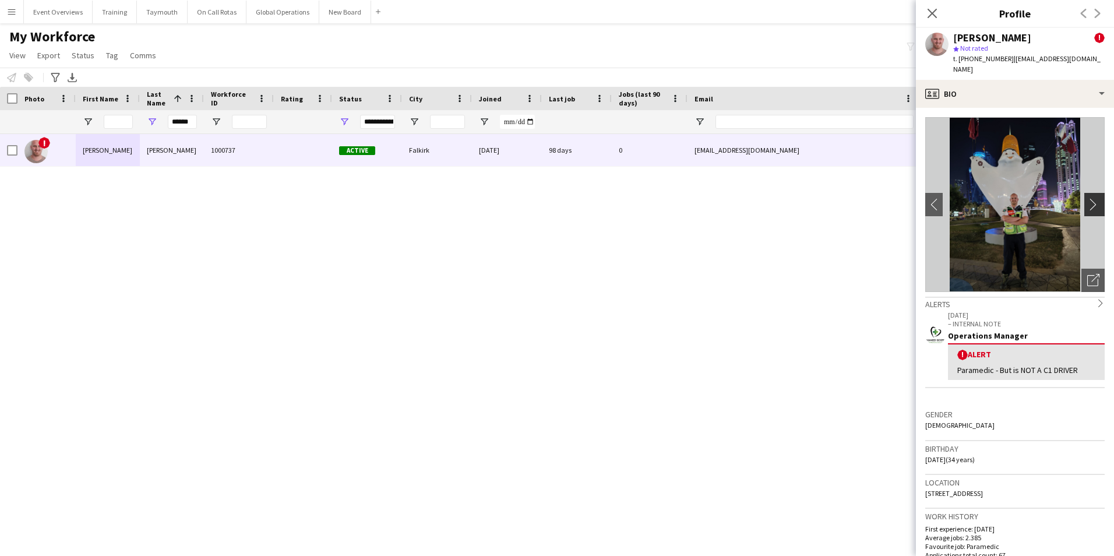
click at [1087, 198] on app-icon "chevron-right" at bounding box center [1096, 204] width 18 height 12
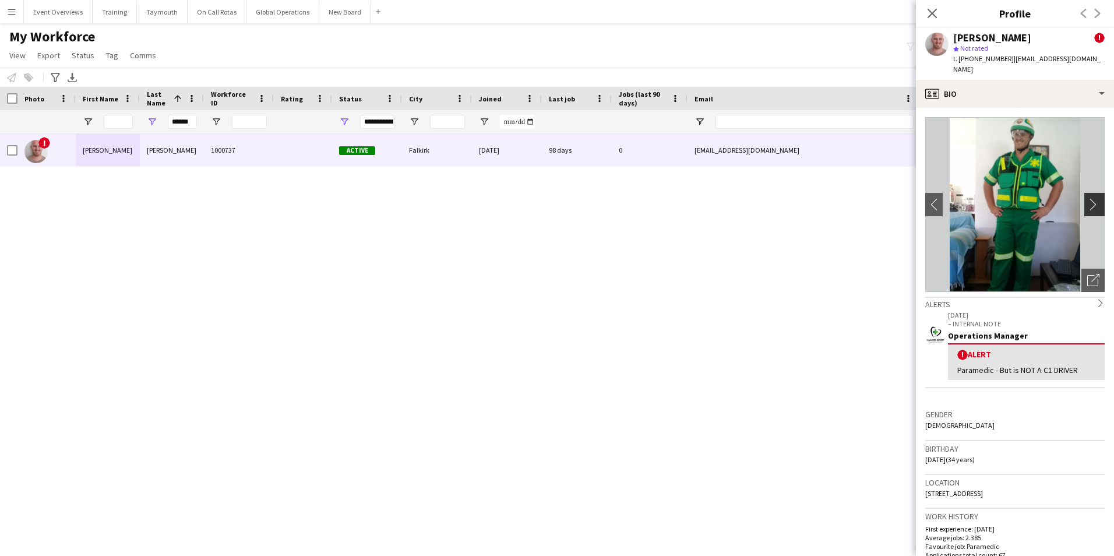
click at [1087, 198] on app-icon "chevron-right" at bounding box center [1096, 204] width 18 height 12
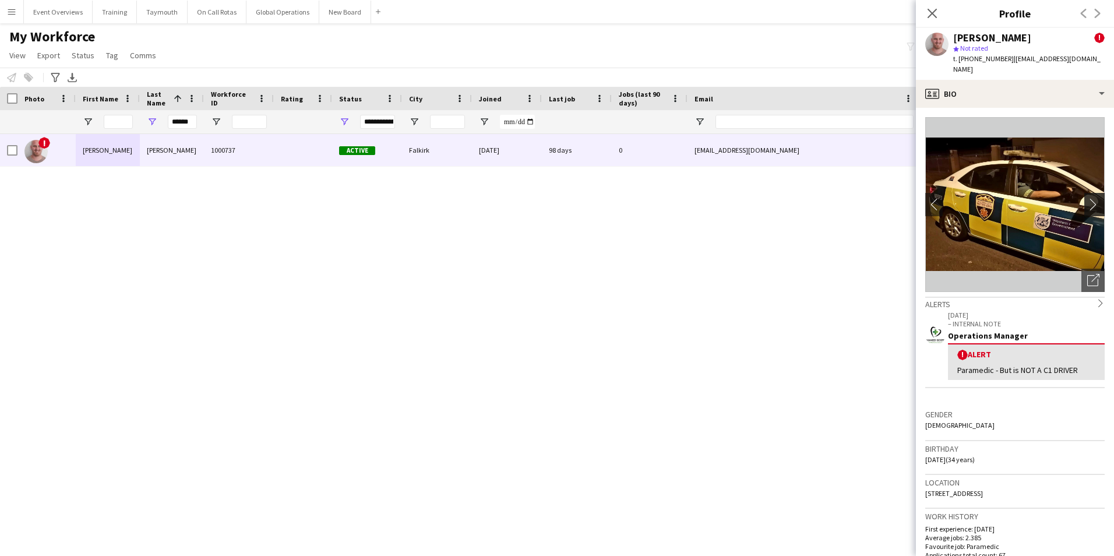
click at [1087, 198] on app-icon "chevron-right" at bounding box center [1096, 204] width 18 height 12
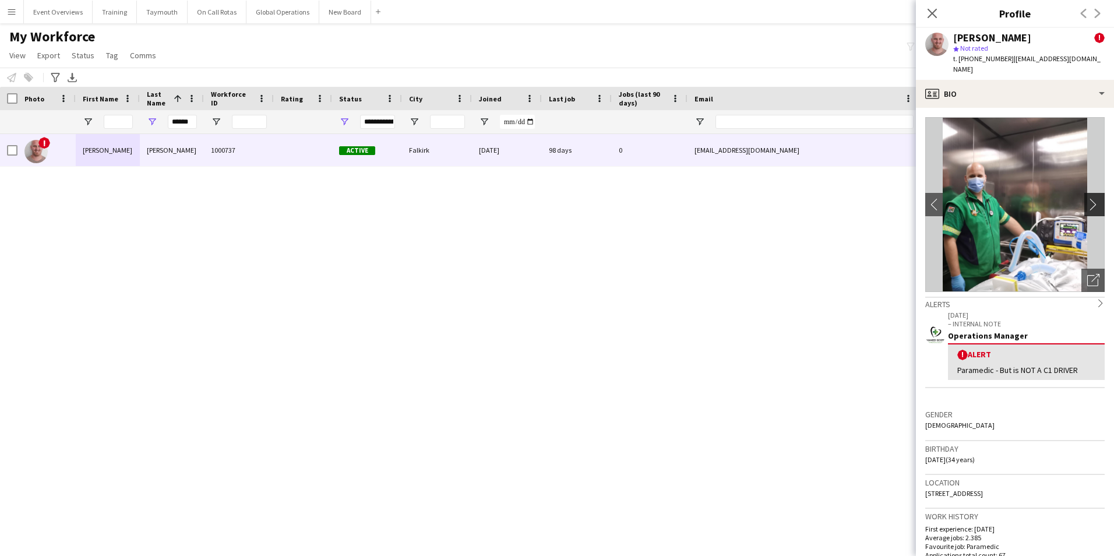
click at [1087, 198] on app-icon "chevron-right" at bounding box center [1096, 204] width 18 height 12
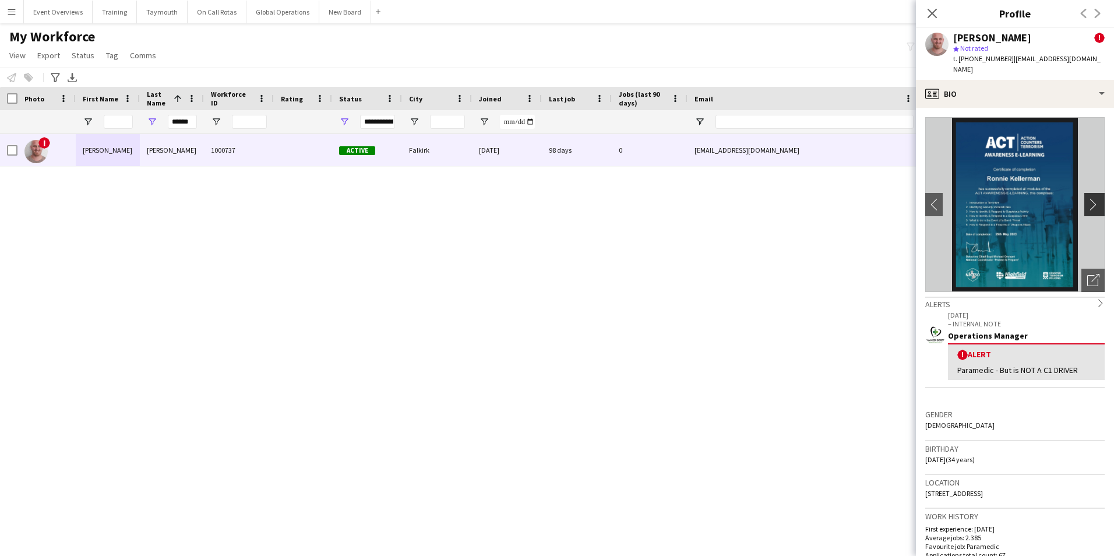
click at [1087, 198] on app-icon "chevron-right" at bounding box center [1096, 204] width 18 height 12
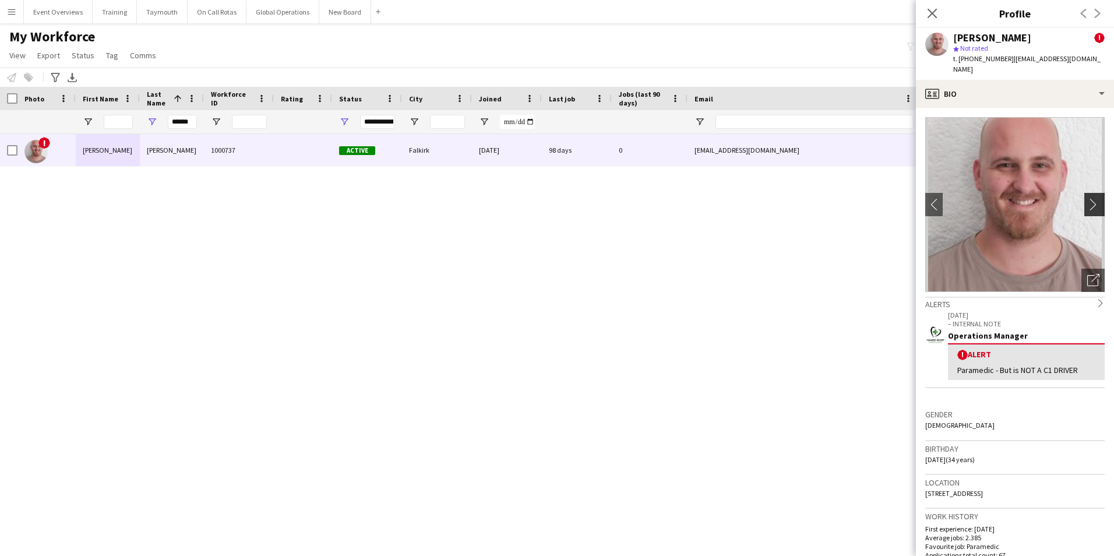
click at [1087, 198] on app-icon "chevron-right" at bounding box center [1096, 204] width 18 height 12
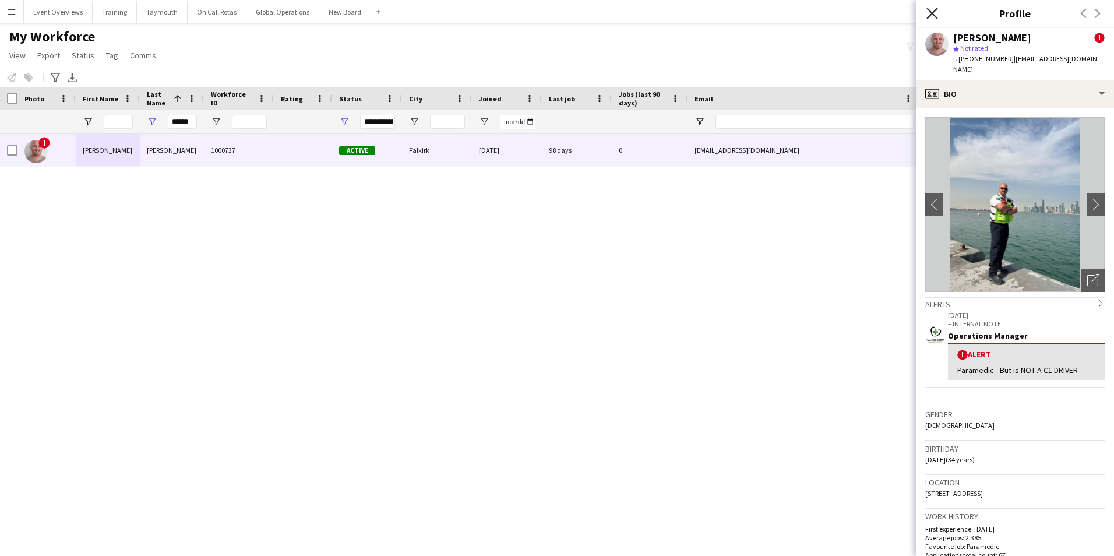
click at [931, 13] on icon "Close pop-in" at bounding box center [932, 13] width 11 height 11
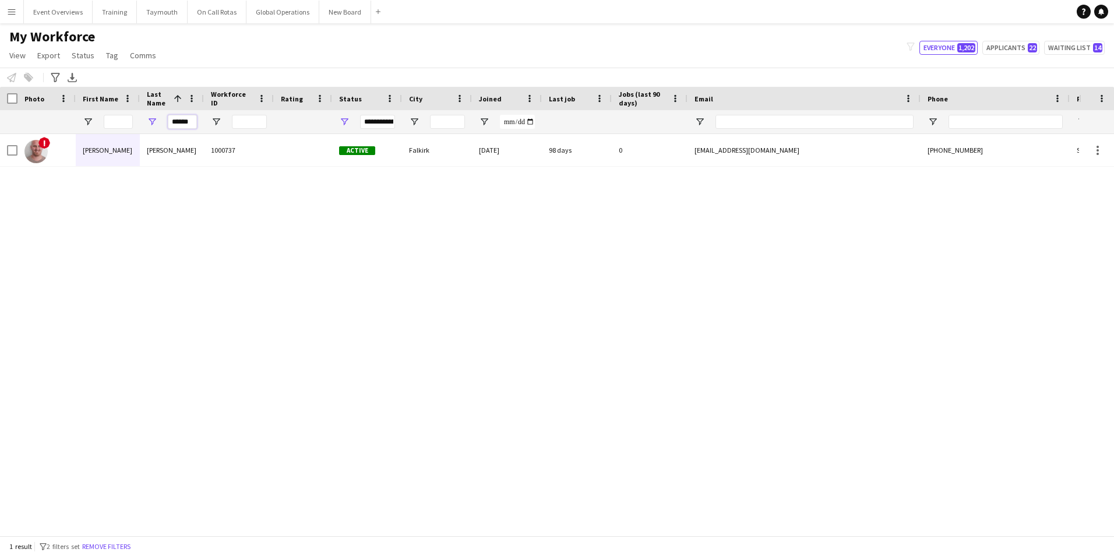
click at [192, 120] on input "******" at bounding box center [182, 122] width 29 height 14
type input "*"
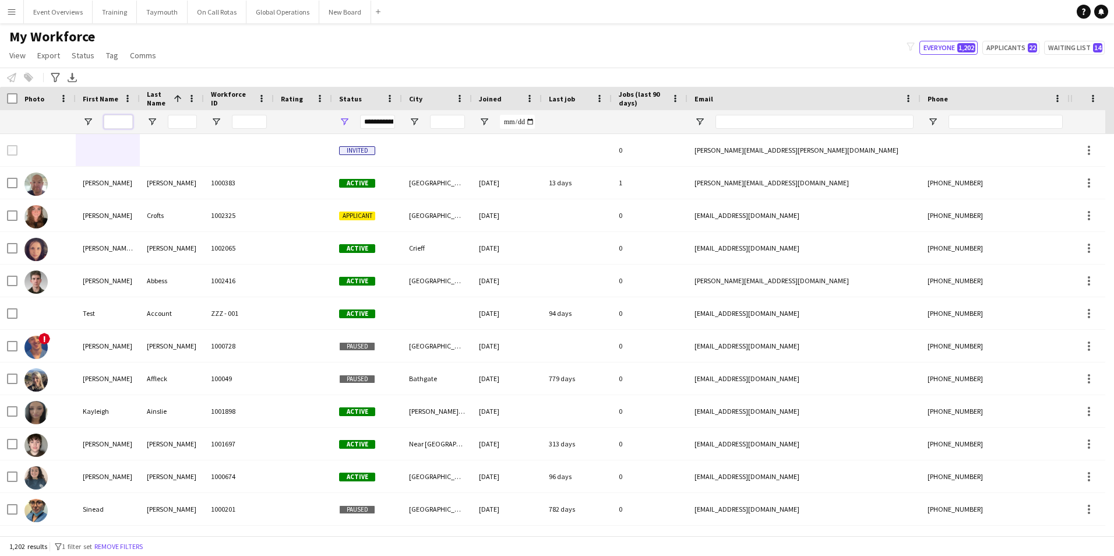
click at [113, 124] on input "First Name Filter Input" at bounding box center [118, 122] width 29 height 14
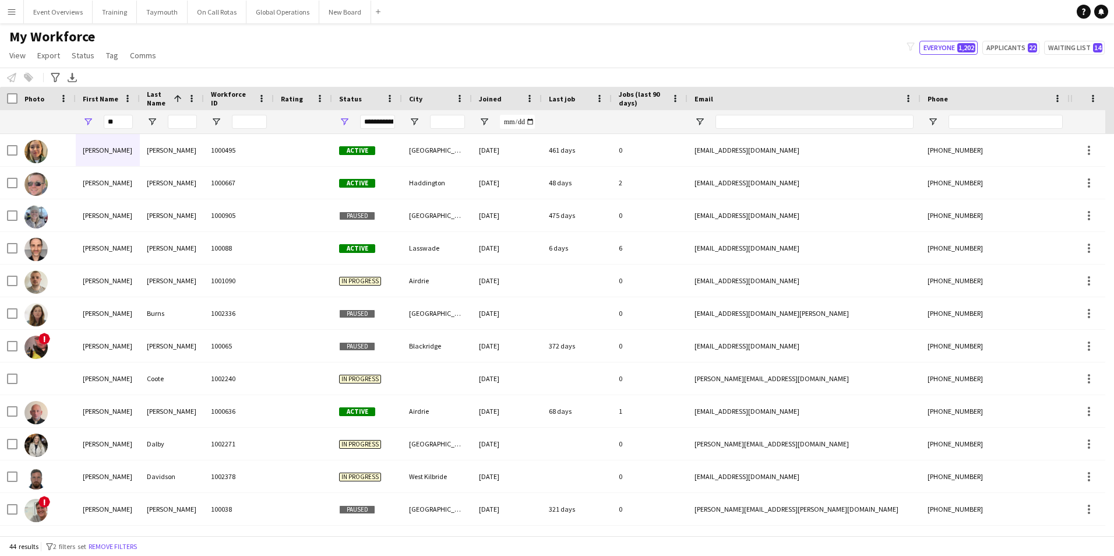
click at [228, 53] on div "My Workforce View Views Default view Active Staff Applications - First Aider Ap…" at bounding box center [557, 48] width 1114 height 40
click at [116, 123] on input "**" at bounding box center [118, 122] width 29 height 14
type input "*"
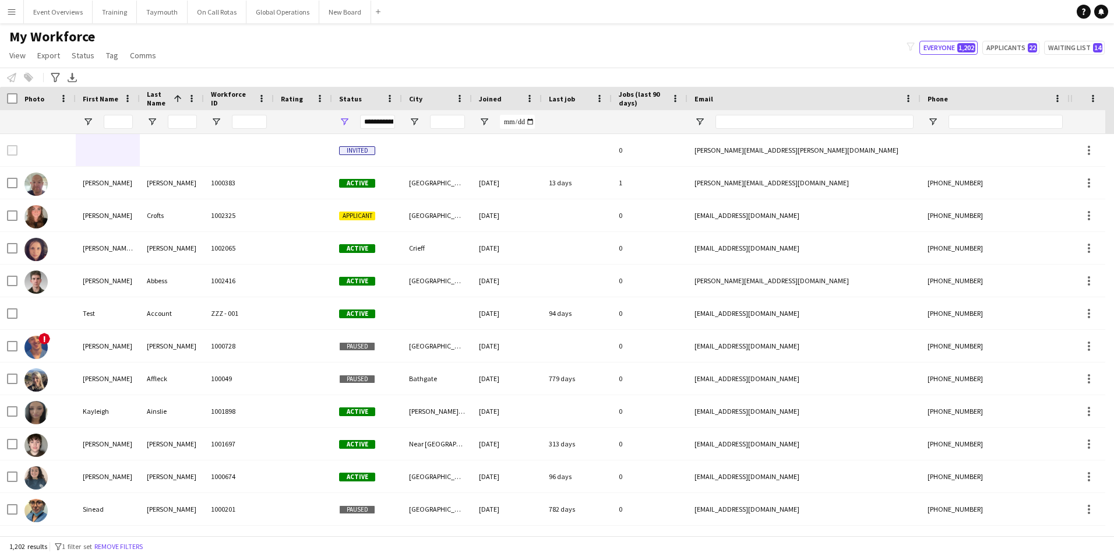
click at [432, 43] on div "My Workforce View Views Default view Active Staff Applications - First Aider Ap…" at bounding box center [557, 48] width 1114 height 40
click at [1016, 45] on button "Applicants 22" at bounding box center [1010, 48] width 57 height 14
type input "**********"
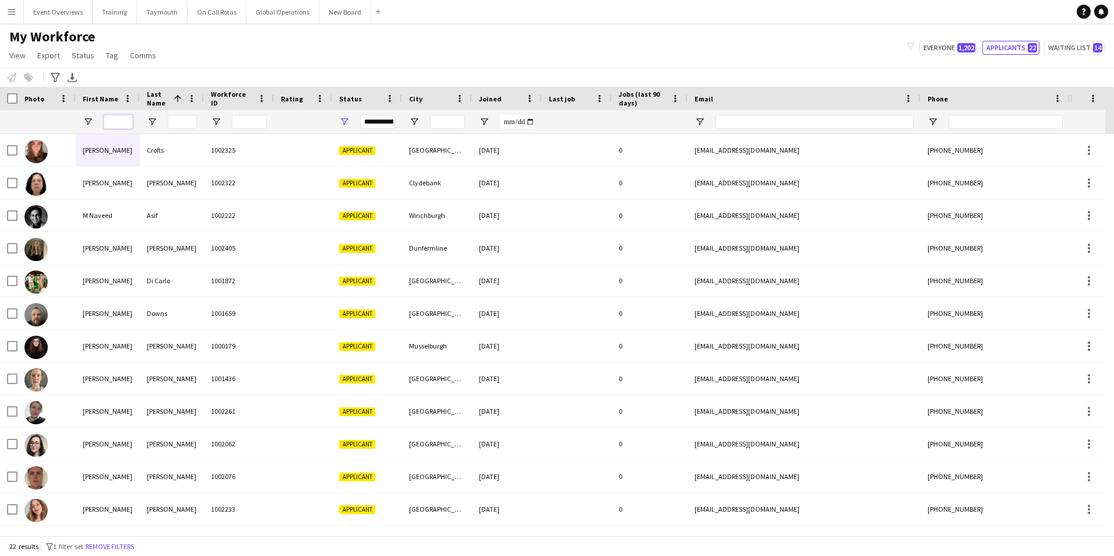
click at [118, 119] on input "First Name Filter Input" at bounding box center [118, 122] width 29 height 14
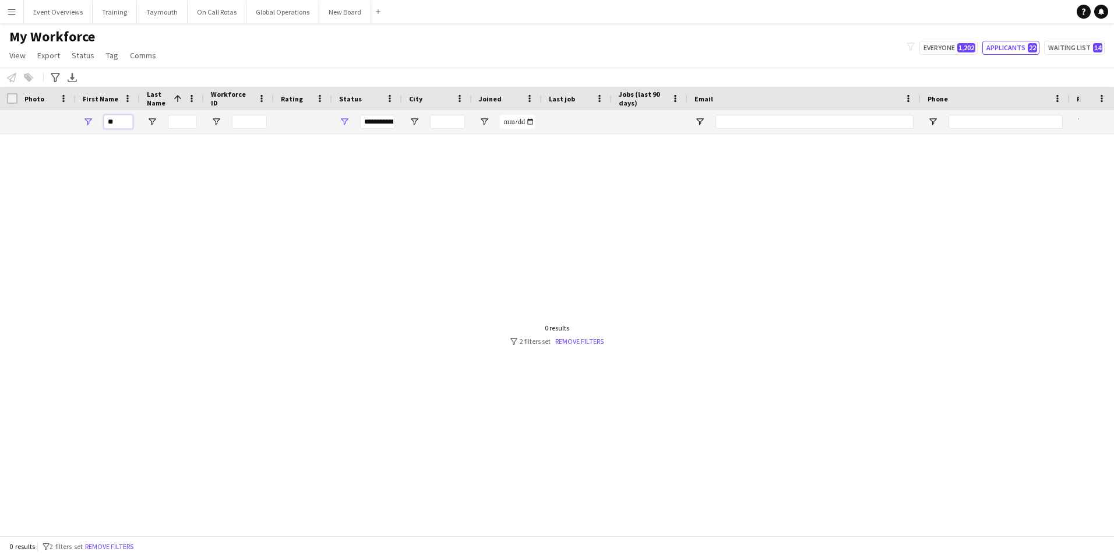
type input "*"
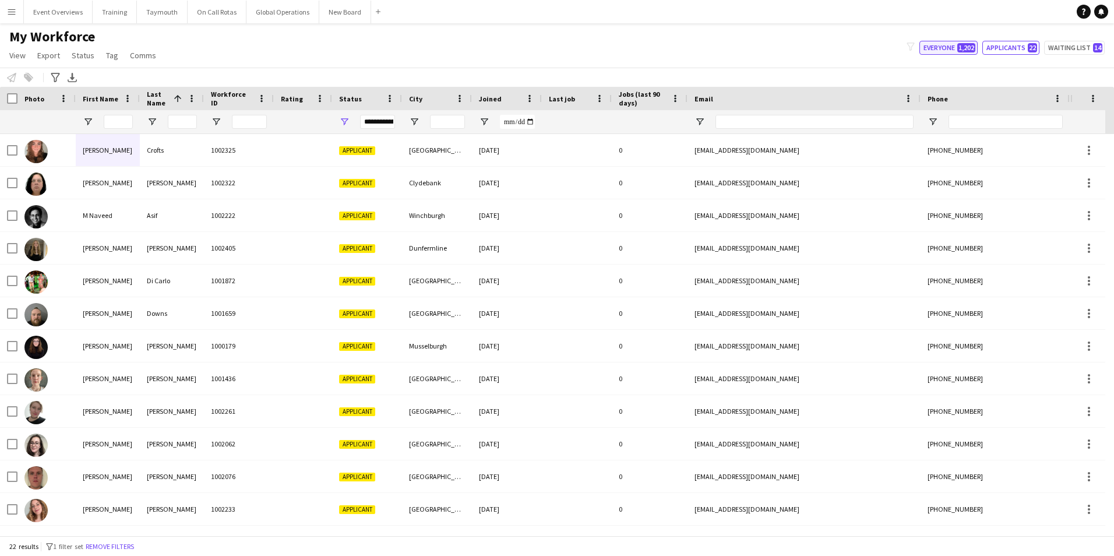
click at [935, 49] on button "Everyone 1,202" at bounding box center [949, 48] width 58 height 14
type input "**********"
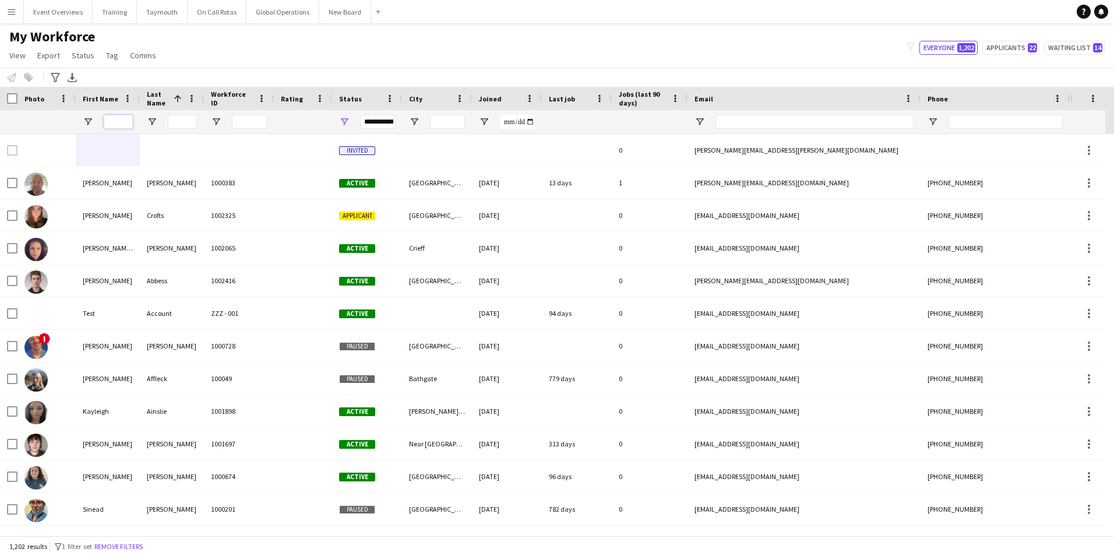
click at [123, 121] on input "First Name Filter Input" at bounding box center [118, 122] width 29 height 14
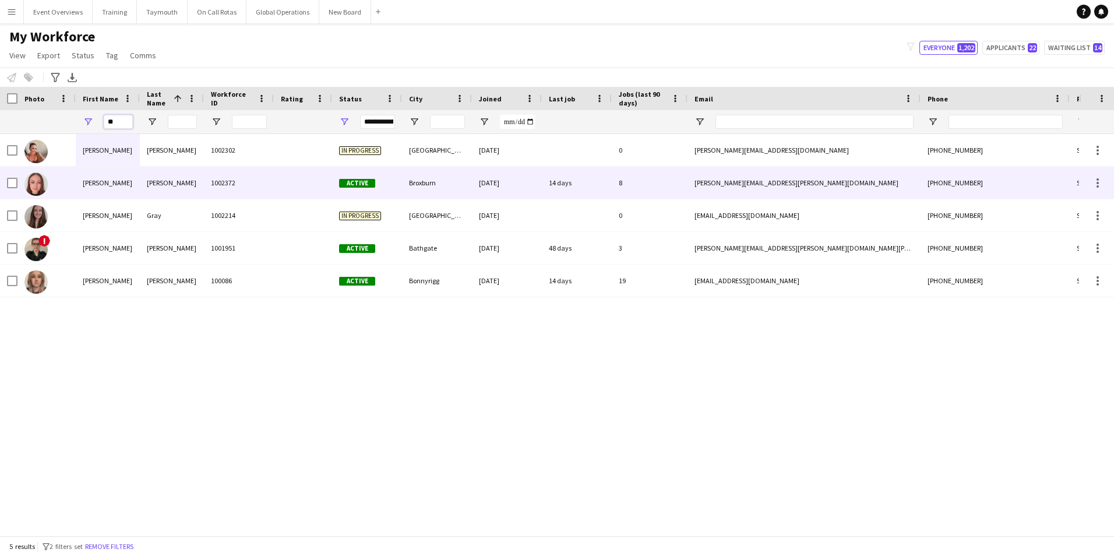
type input "*"
